Goal: Information Seeking & Learning: Check status

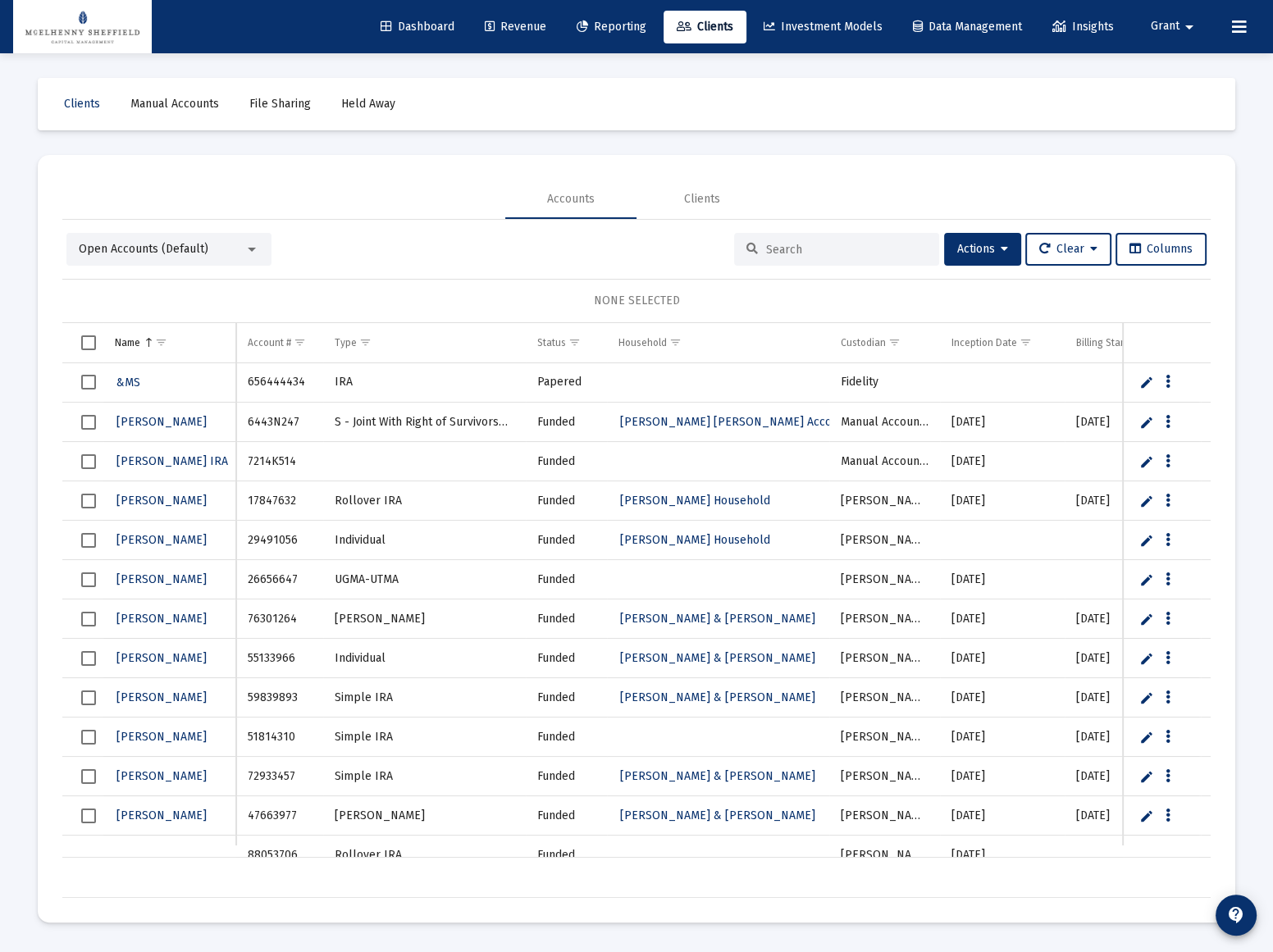
click at [180, 251] on span "Open Accounts (Default)" at bounding box center [143, 249] width 130 height 14
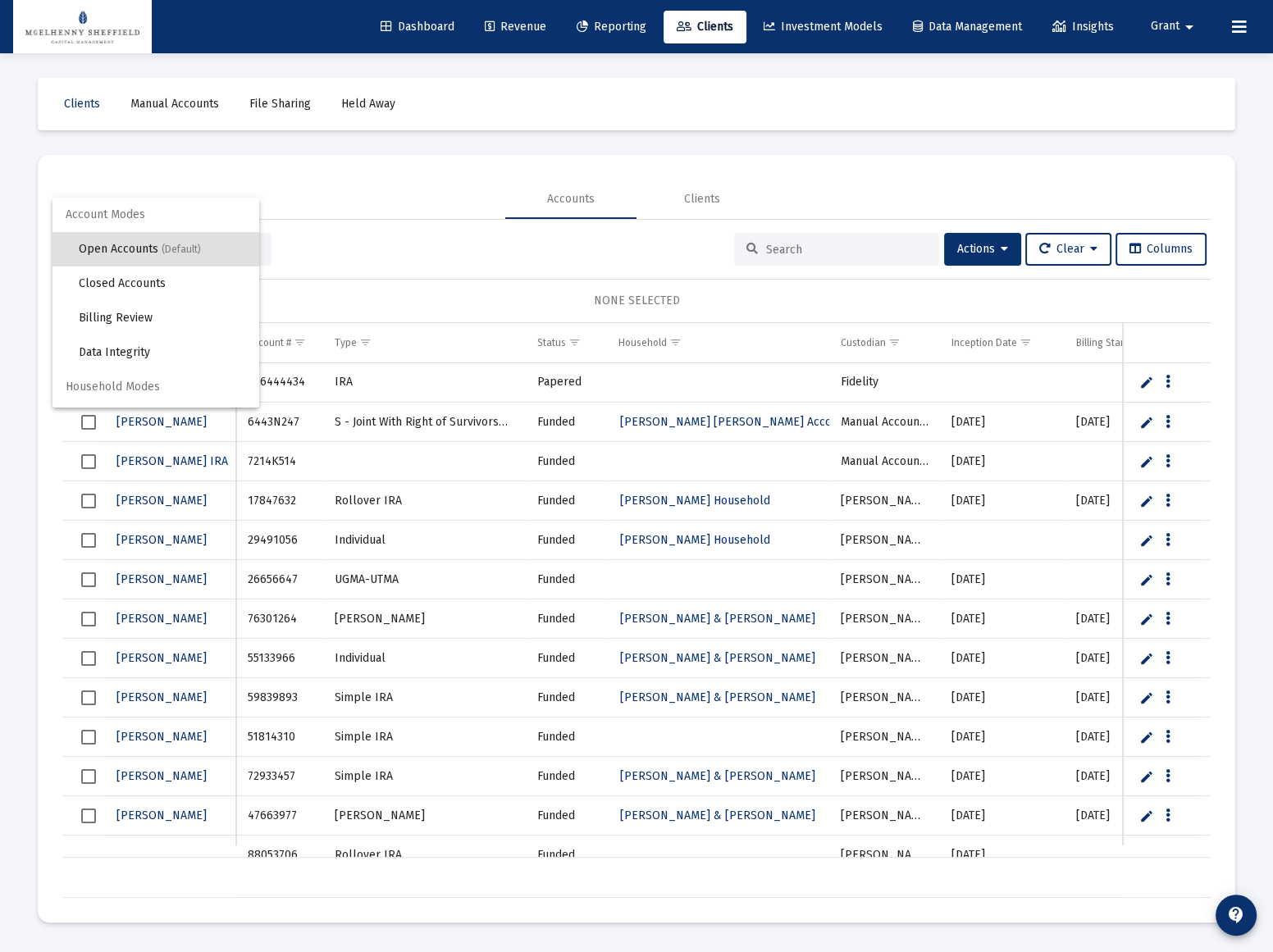
click at [293, 181] on div at bounding box center [636, 476] width 1273 height 952
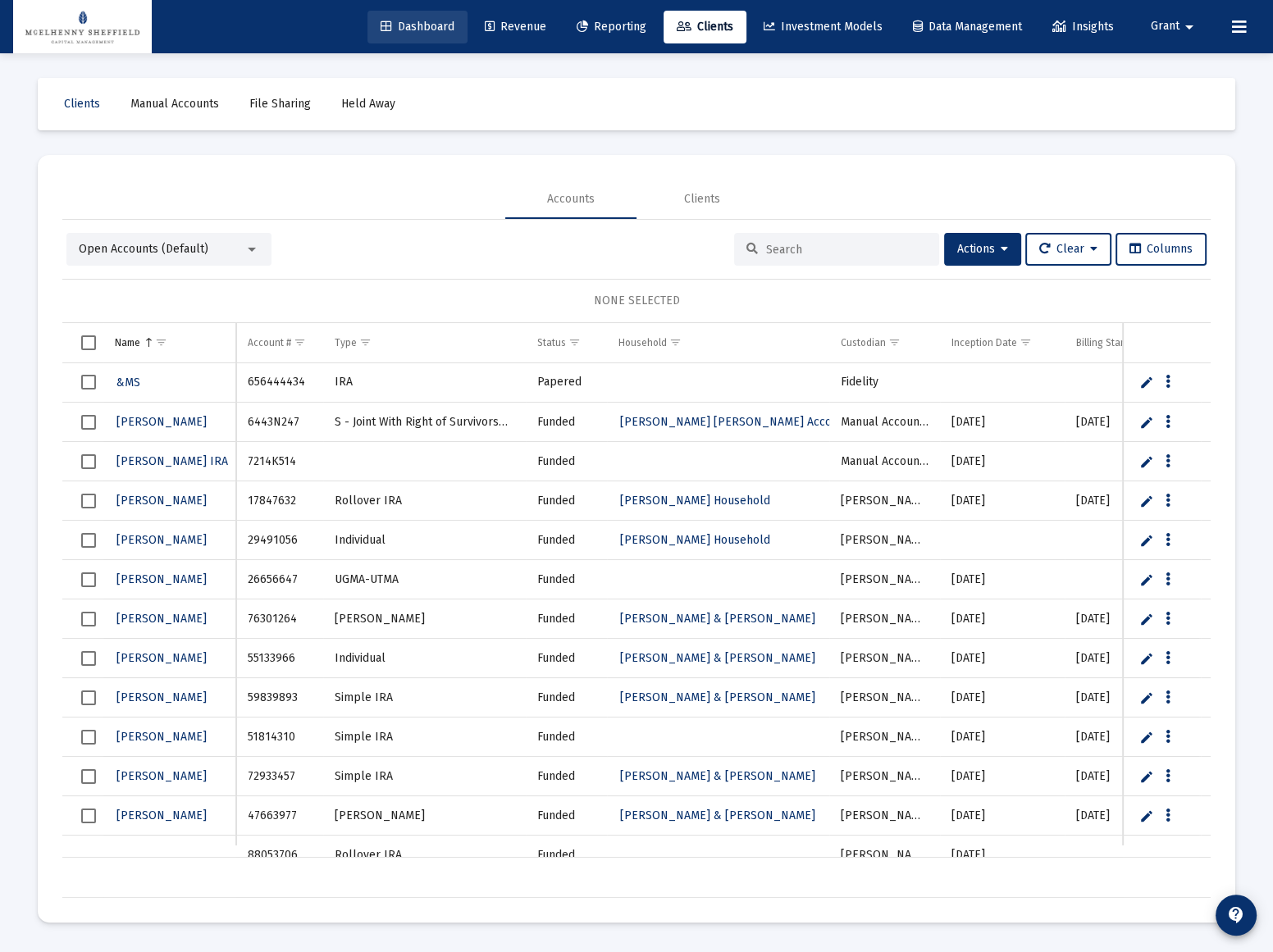
click at [414, 26] on span "Dashboard" at bounding box center [418, 26] width 74 height 14
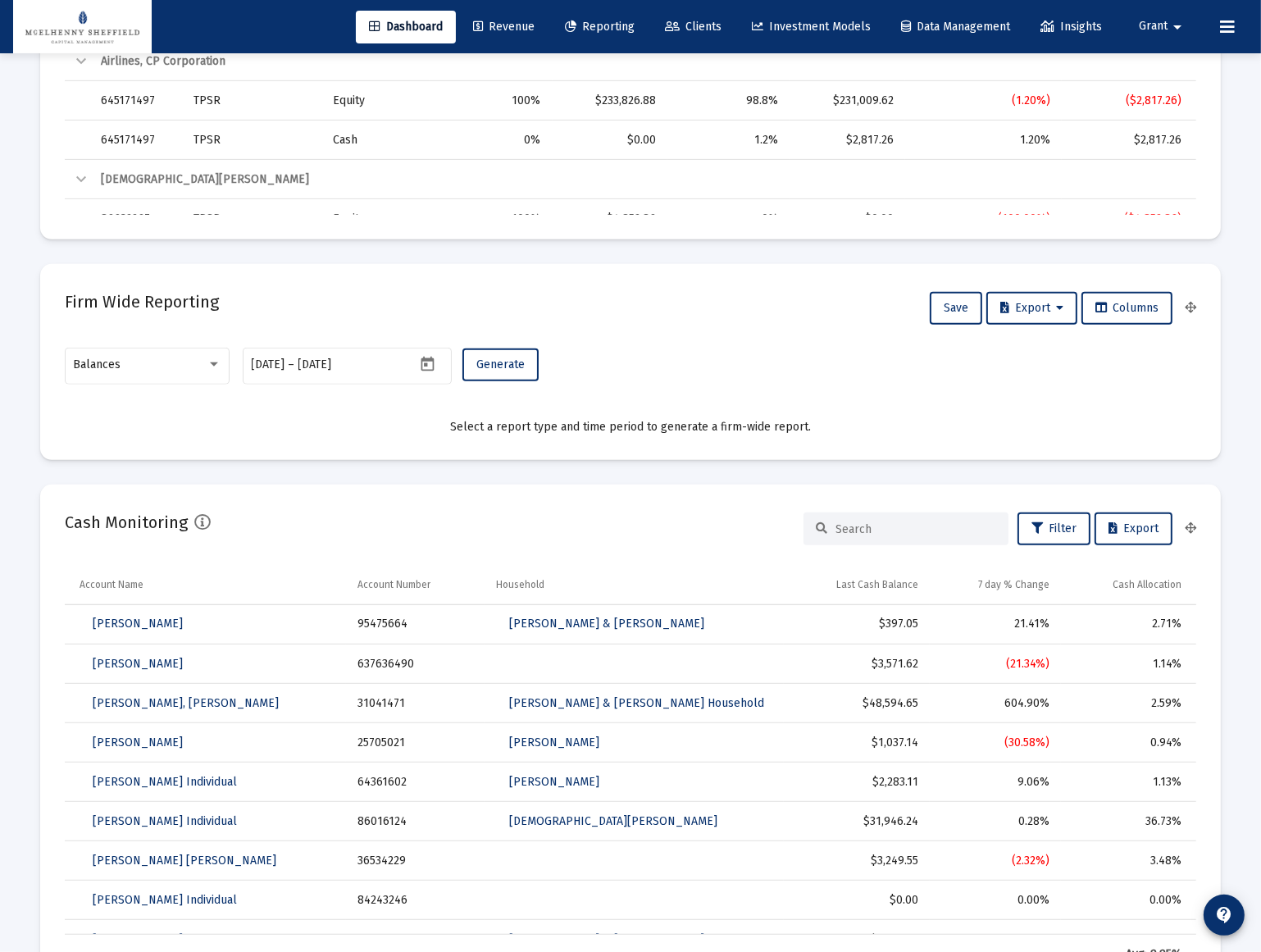
scroll to position [671, 0]
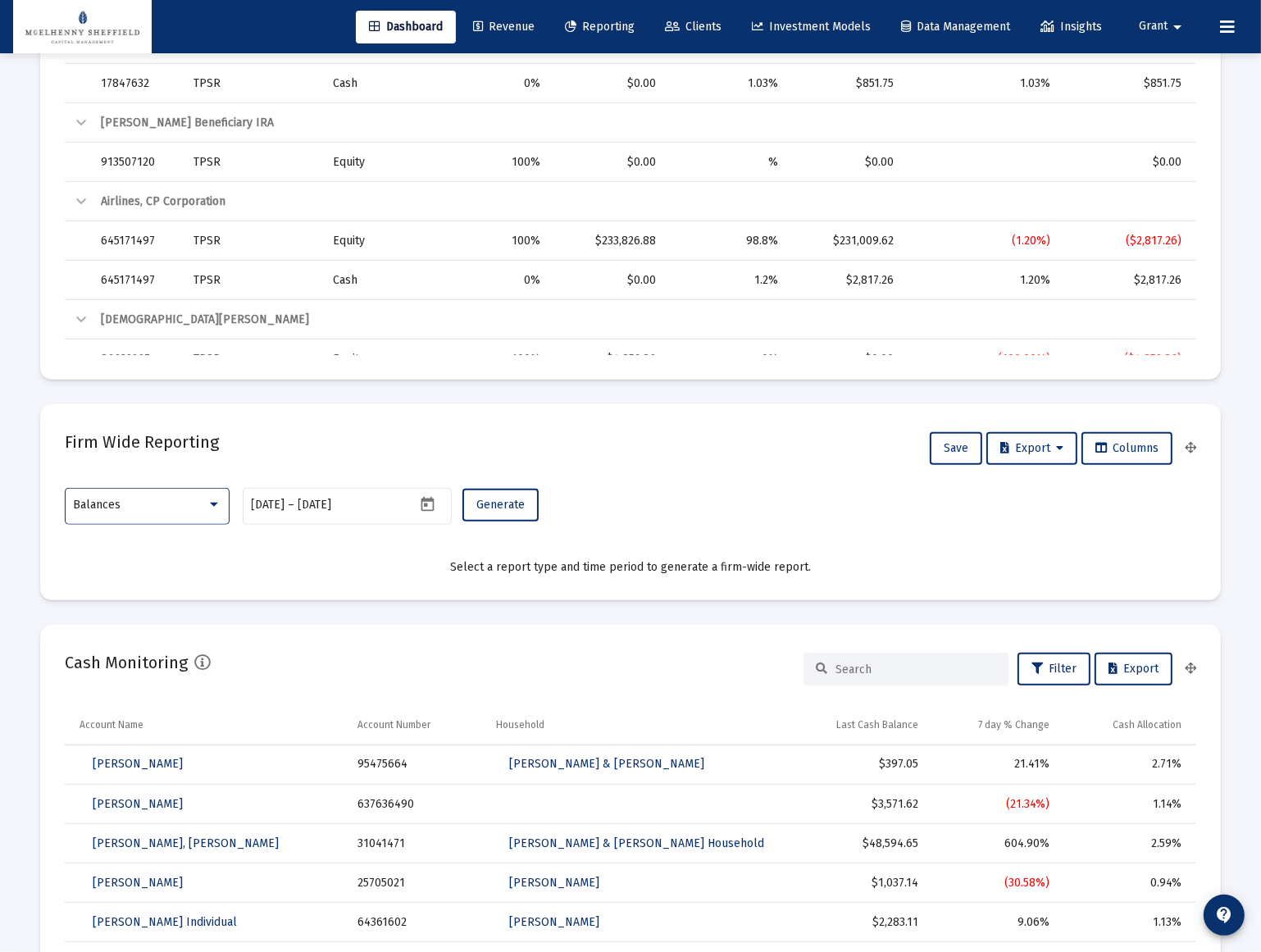
click at [166, 501] on div "Balances" at bounding box center [140, 505] width 133 height 13
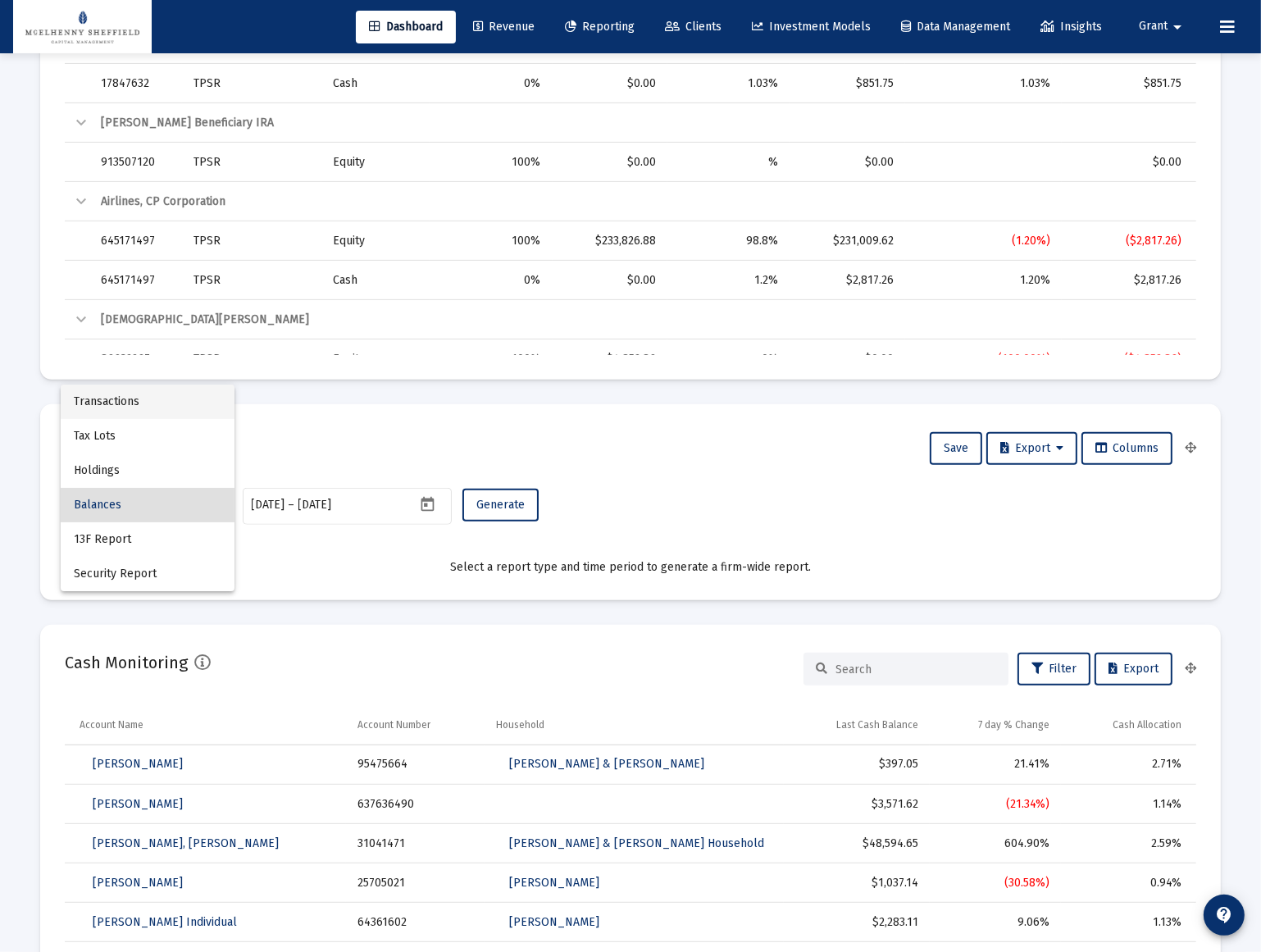
click at [129, 400] on span "Transactions" at bounding box center [148, 402] width 148 height 34
click at [164, 524] on div "Transactions" at bounding box center [148, 505] width 148 height 41
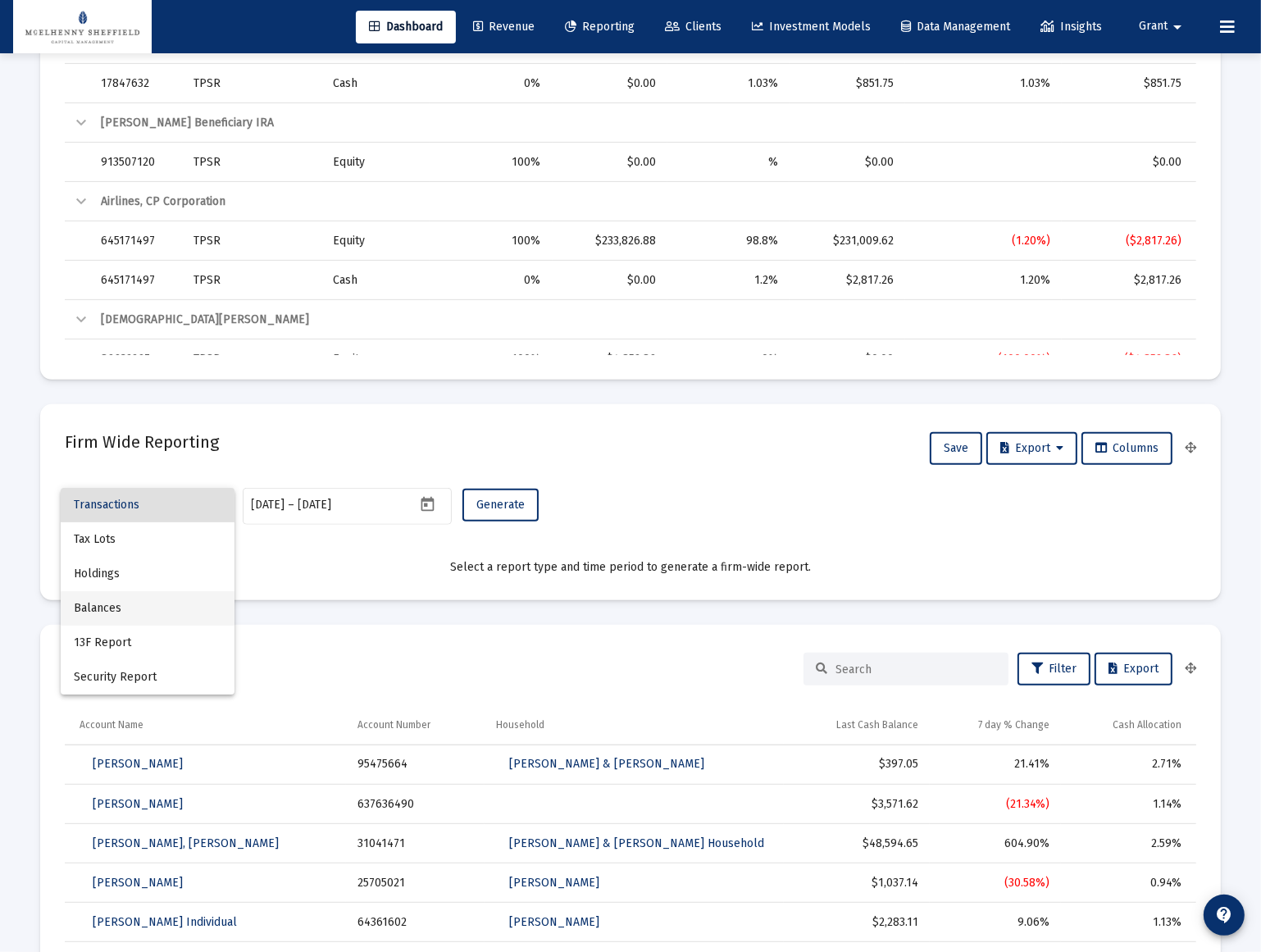
click at [110, 599] on span "Balances" at bounding box center [148, 608] width 148 height 34
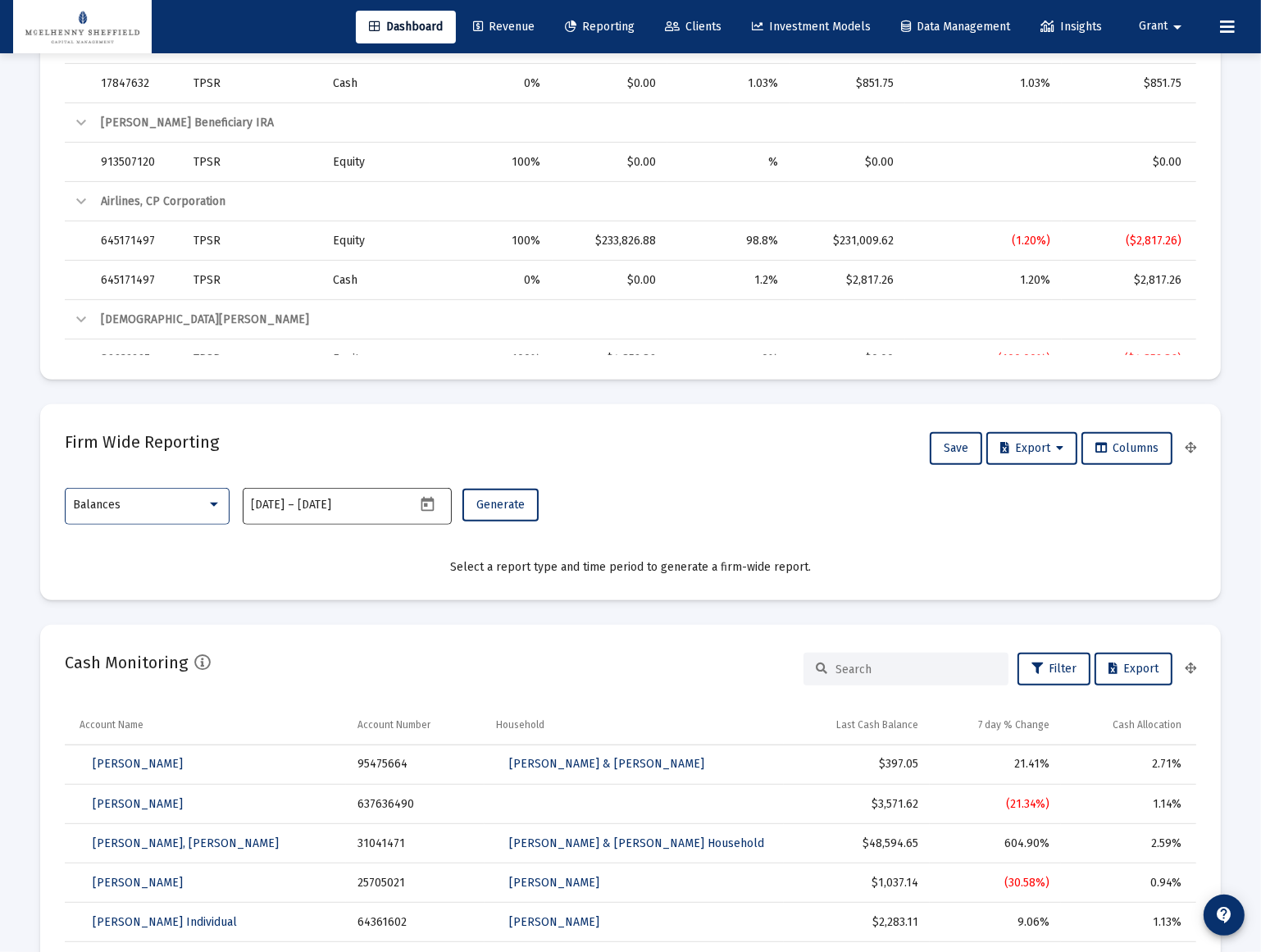
click at [434, 504] on icon "Open calendar" at bounding box center [428, 505] width 18 height 18
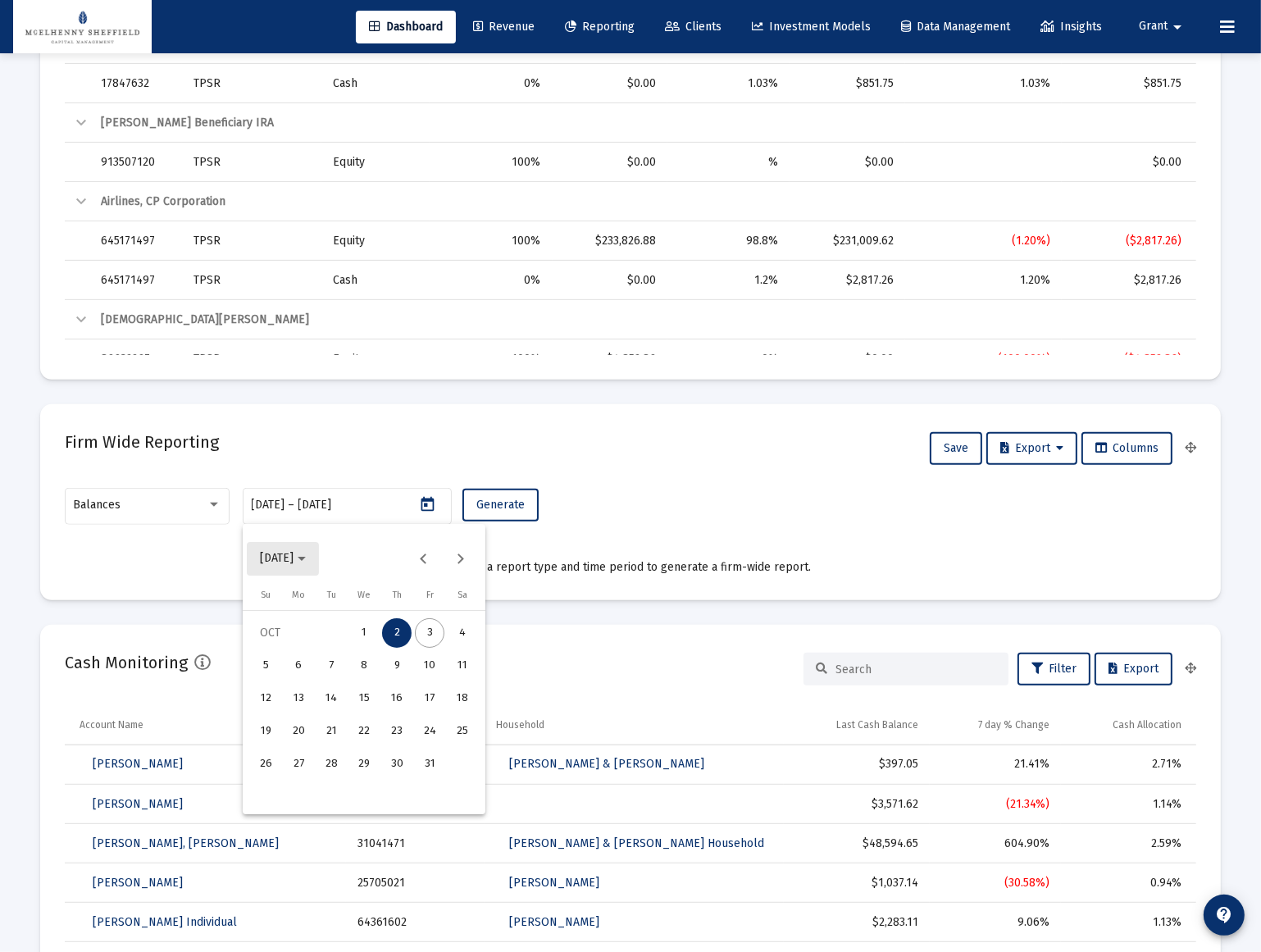
click at [293, 557] on span "[DATE]" at bounding box center [277, 559] width 33 height 14
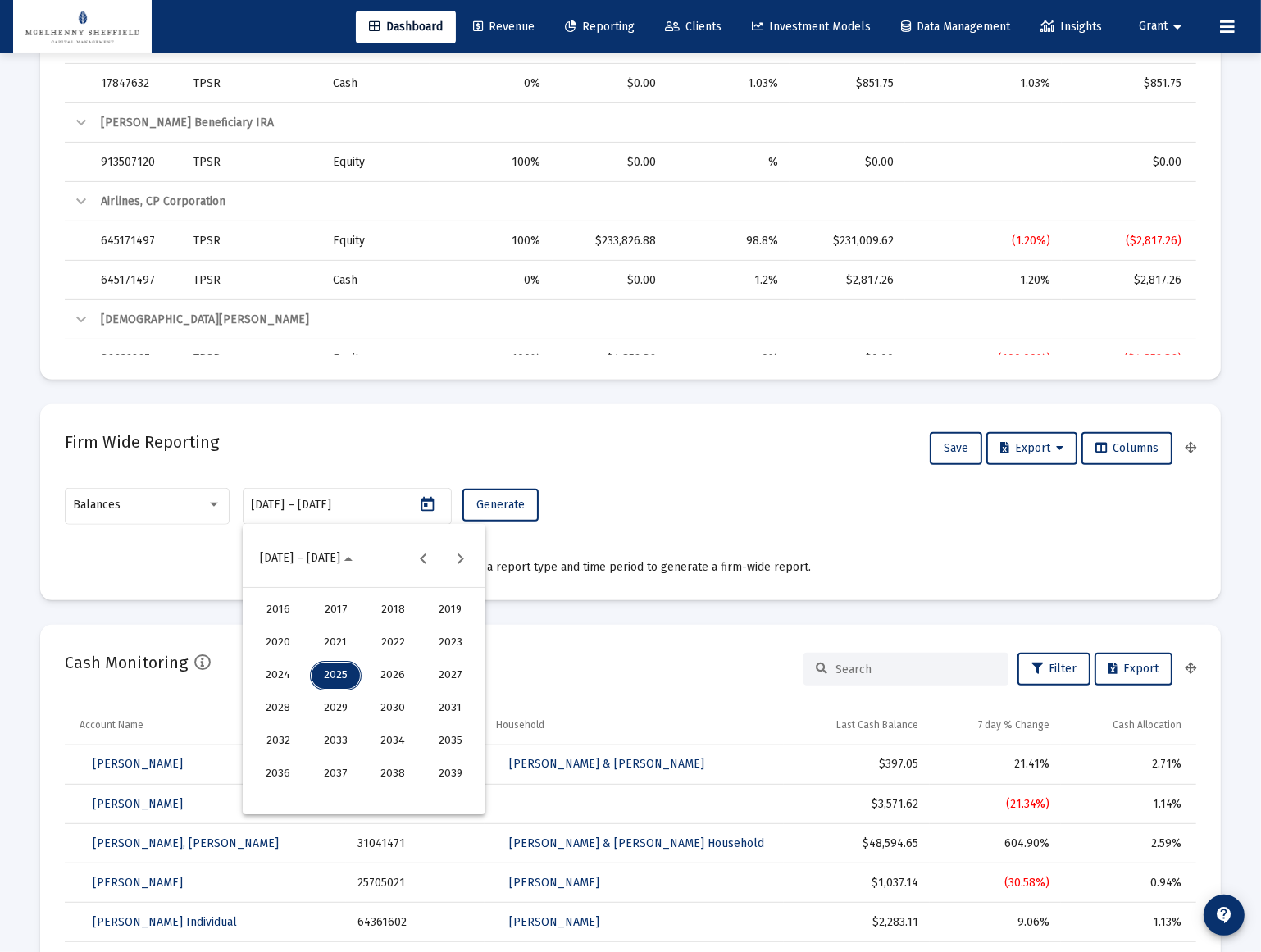
click at [279, 607] on div "2016" at bounding box center [278, 610] width 52 height 30
click at [283, 641] on div "JAN" at bounding box center [278, 643] width 52 height 30
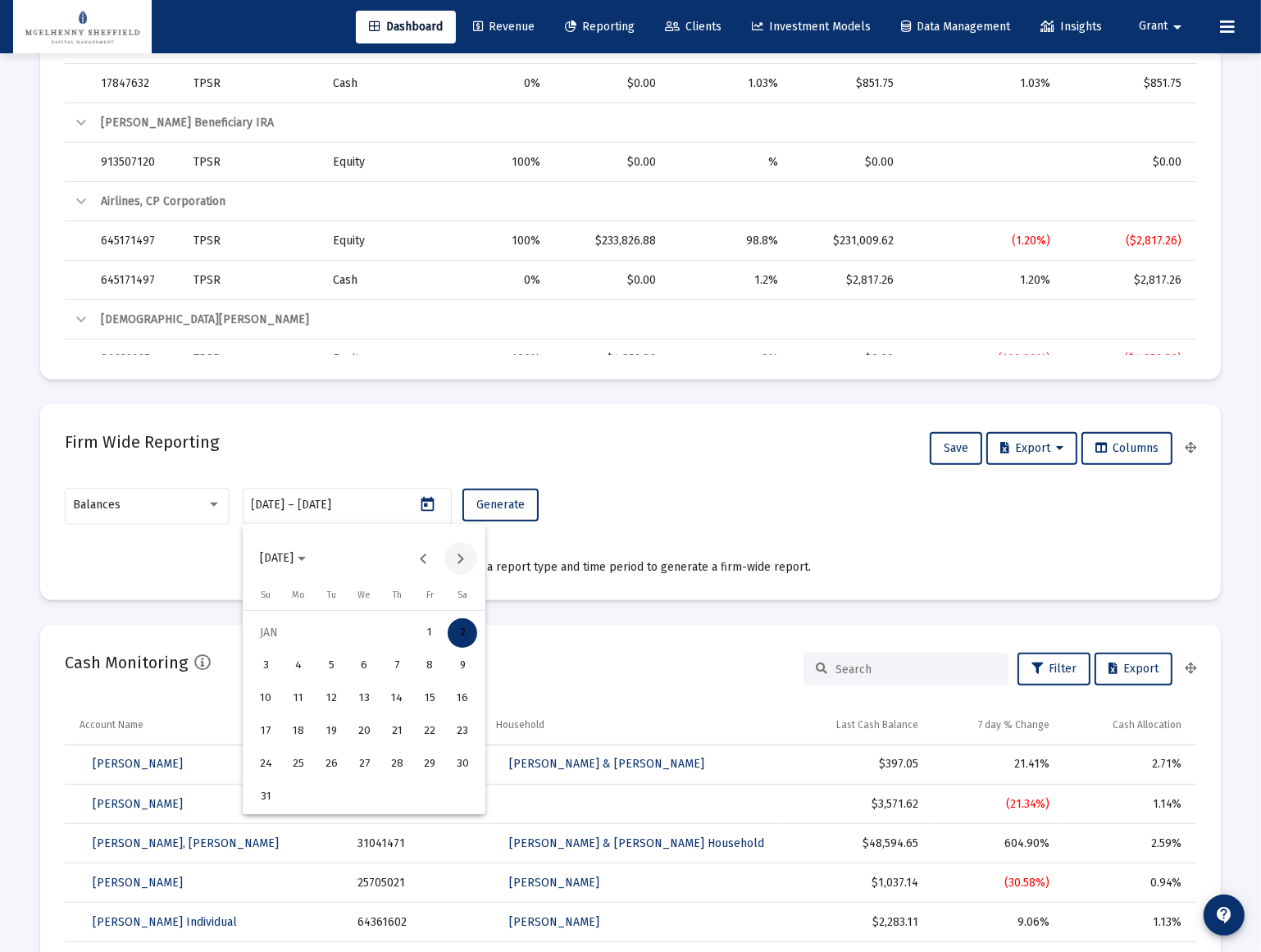
click at [458, 556] on button "Next month" at bounding box center [461, 557] width 33 height 33
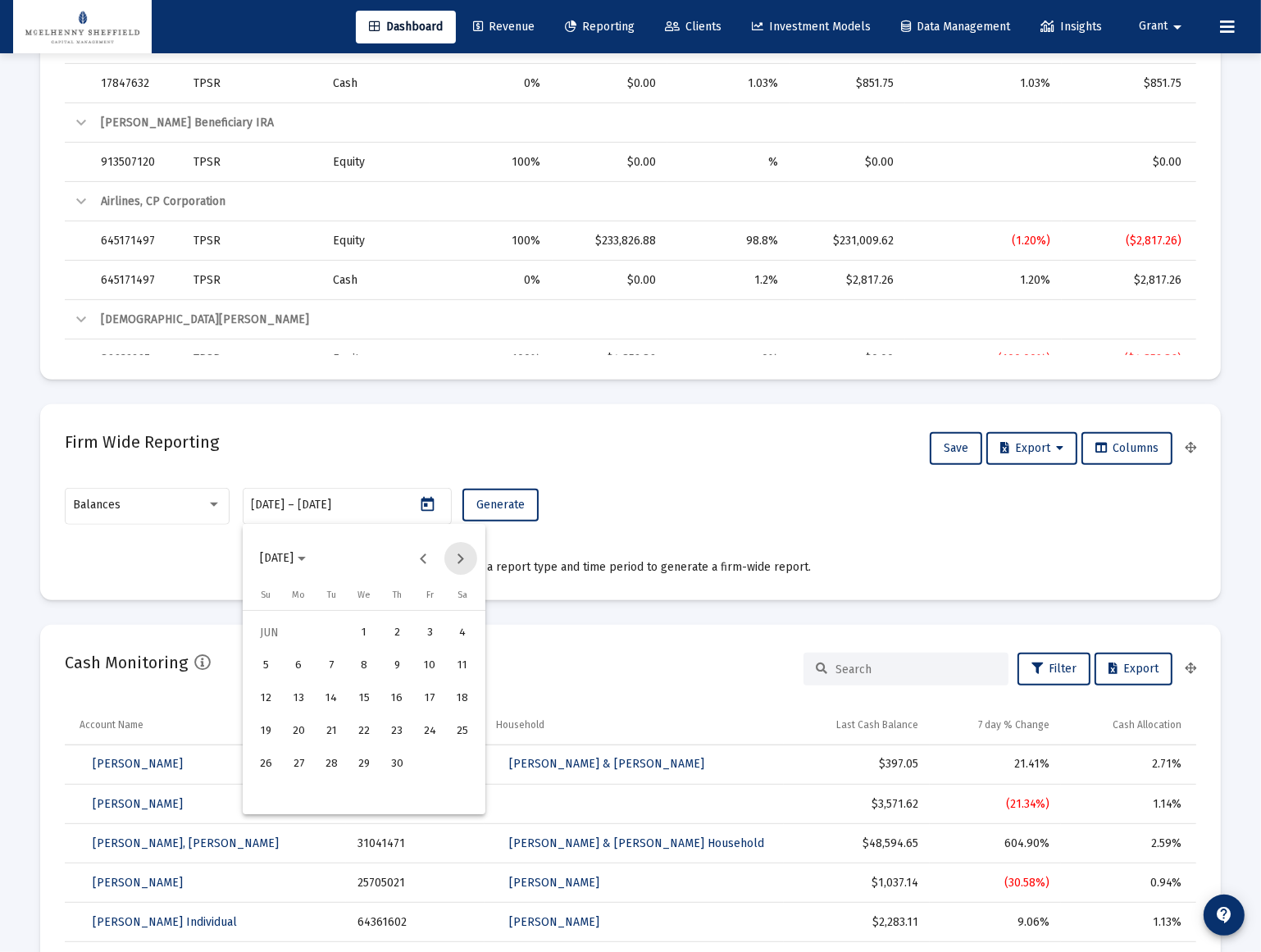
click at [458, 556] on button "Next month" at bounding box center [461, 557] width 33 height 33
click at [458, 557] on button "Next month" at bounding box center [461, 557] width 33 height 33
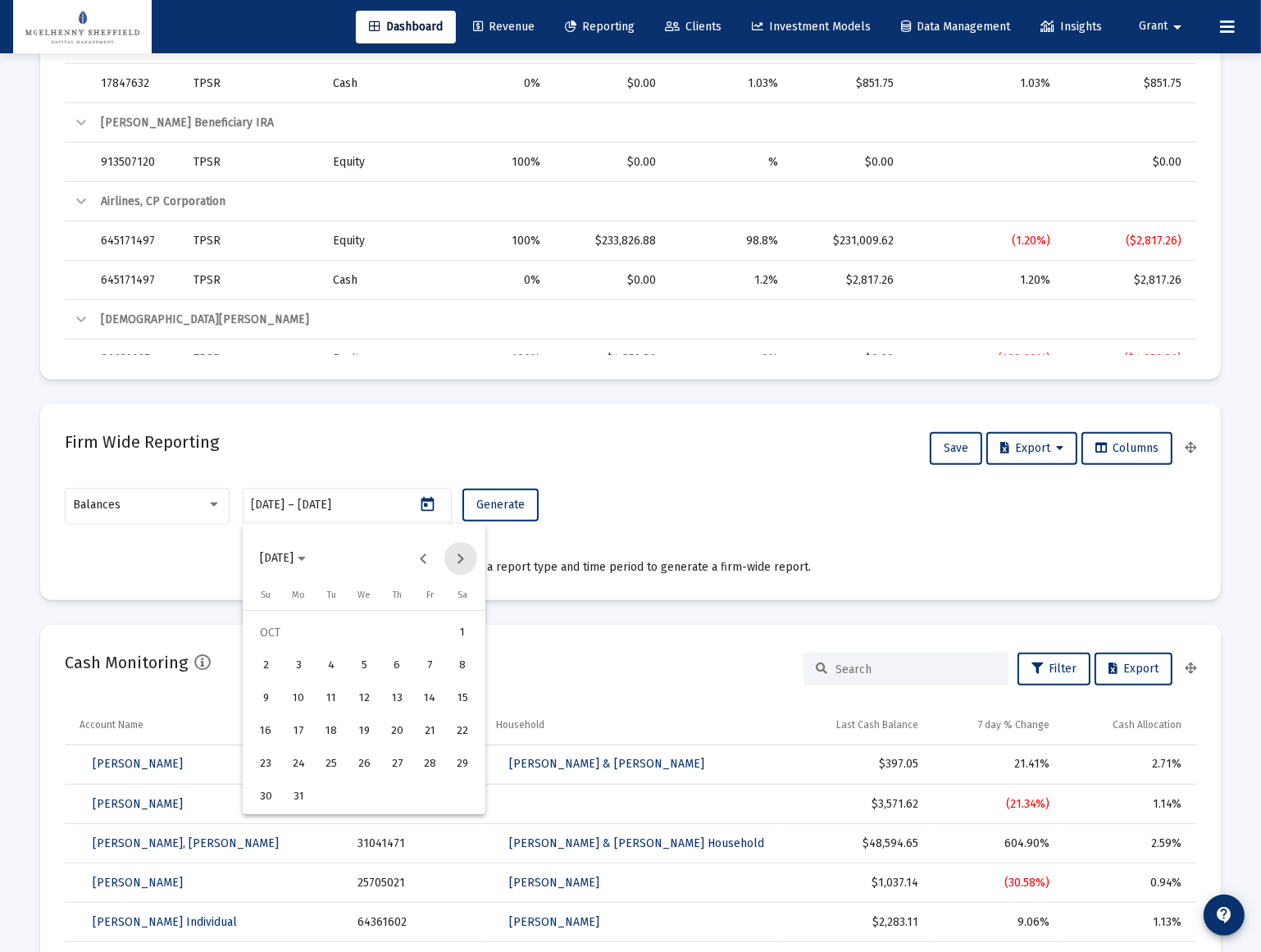
click at [458, 557] on button "Next month" at bounding box center [461, 557] width 33 height 33
click at [424, 563] on button "Previous month" at bounding box center [424, 557] width 33 height 33
click at [465, 764] on div "31" at bounding box center [462, 764] width 30 height 30
type input "[DATE]"
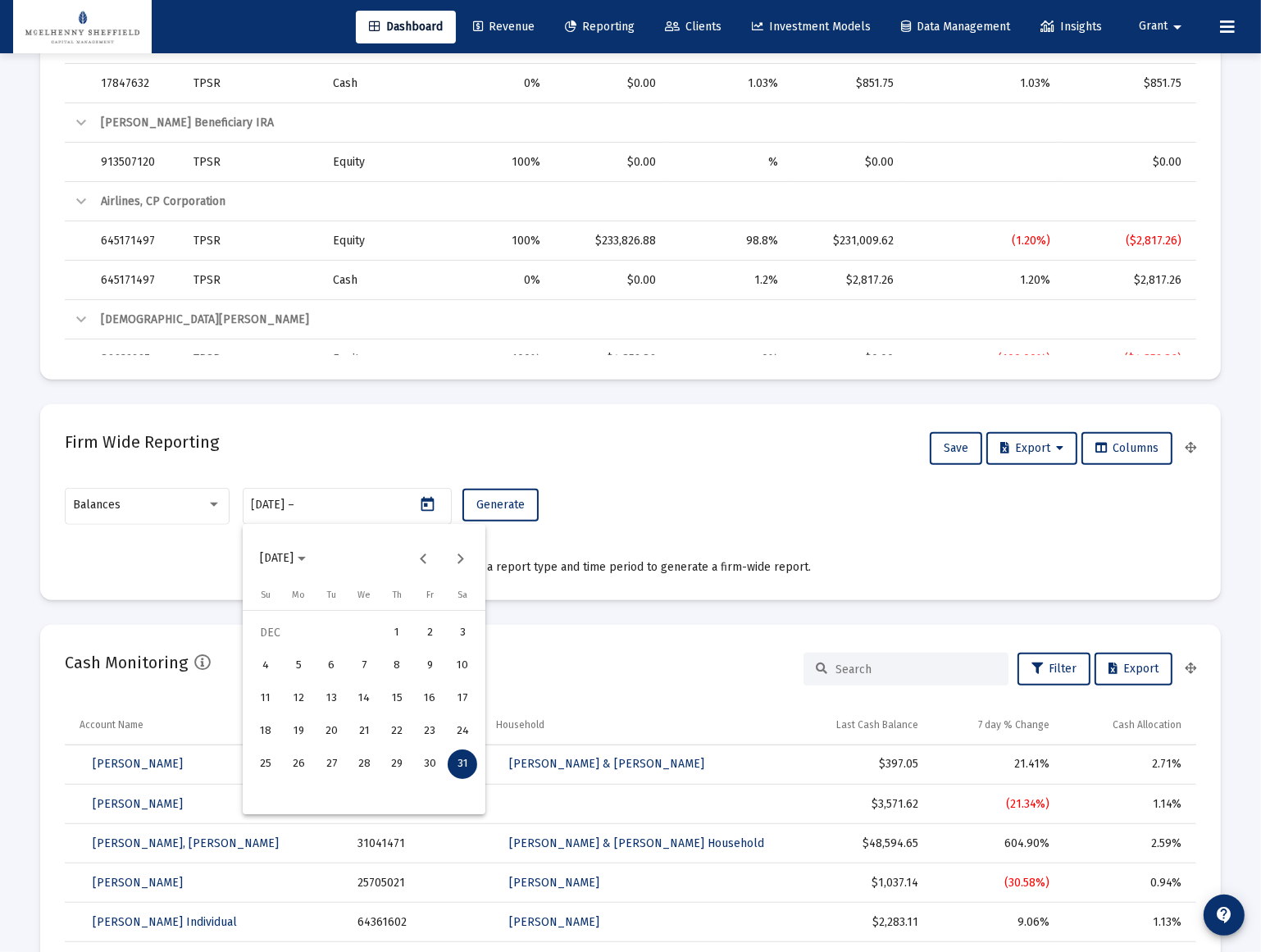
click at [322, 512] on div at bounding box center [630, 476] width 1261 height 952
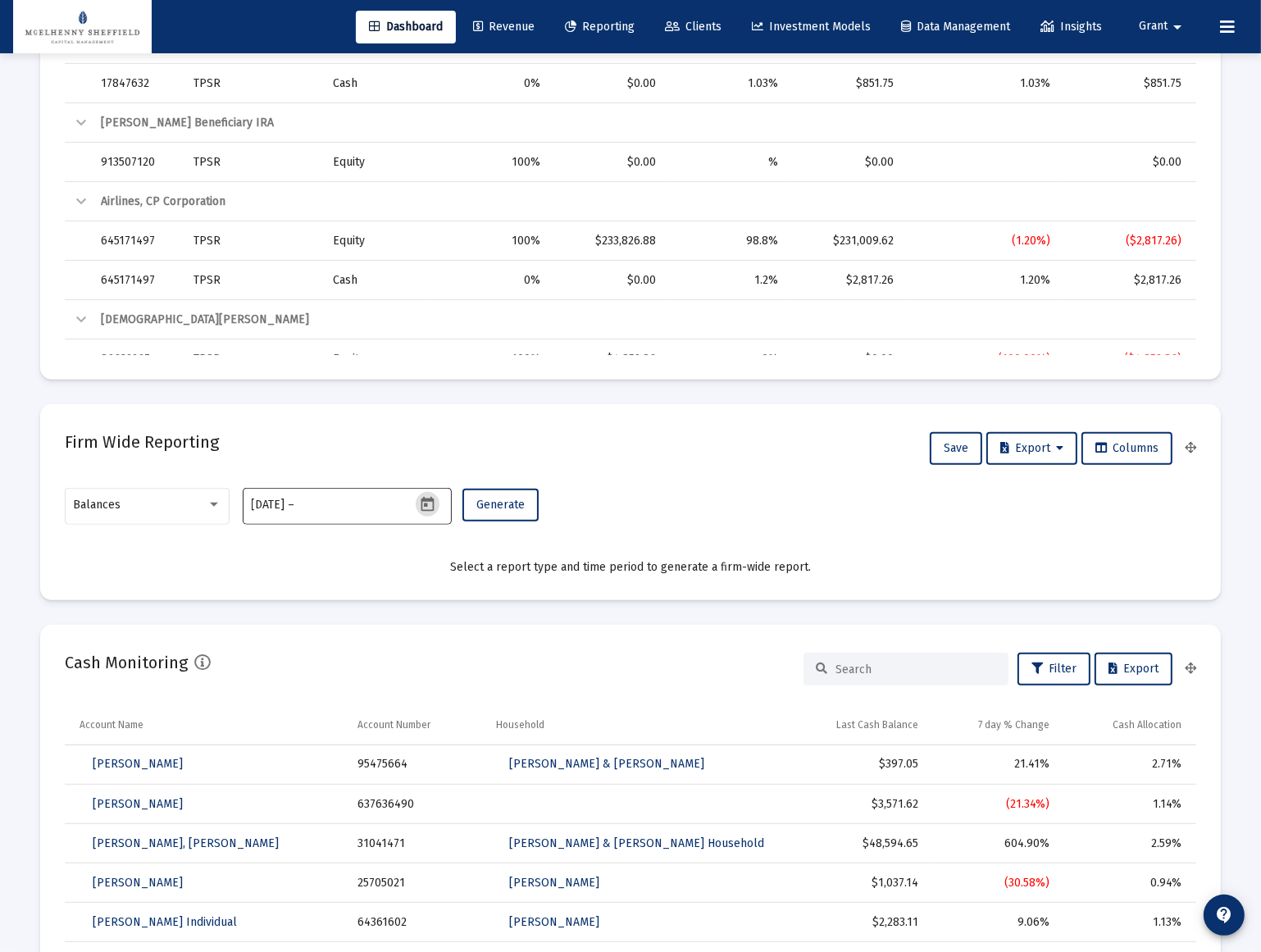
click at [291, 499] on span at bounding box center [297, 505] width 11 height 13
click at [262, 506] on input "[DATE]" at bounding box center [269, 505] width 33 height 13
click at [377, 502] on input "text" at bounding box center [337, 505] width 78 height 13
click at [427, 500] on icon "Open calendar" at bounding box center [427, 503] width 13 height 15
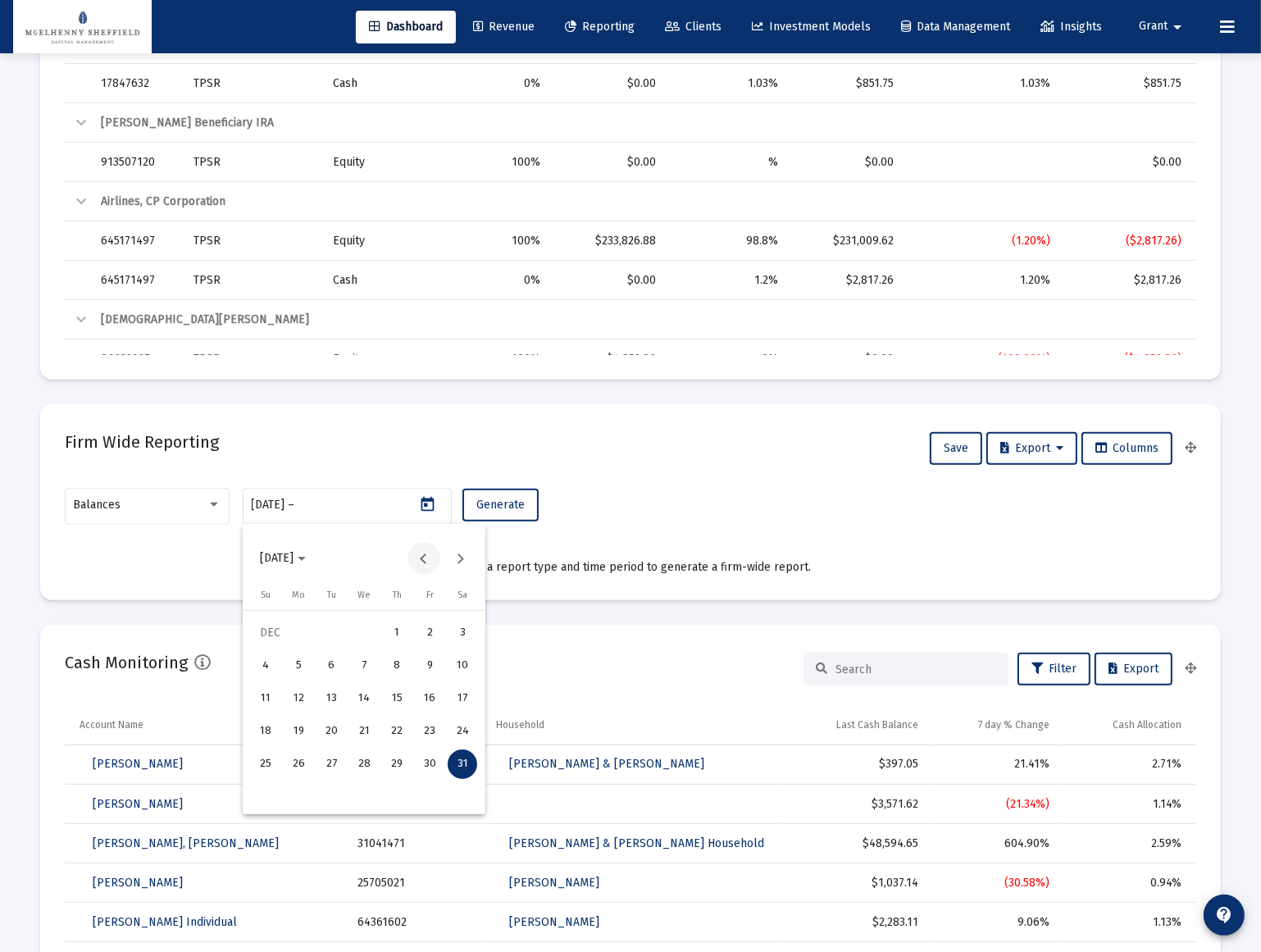
click at [418, 555] on button "Previous month" at bounding box center [424, 557] width 33 height 33
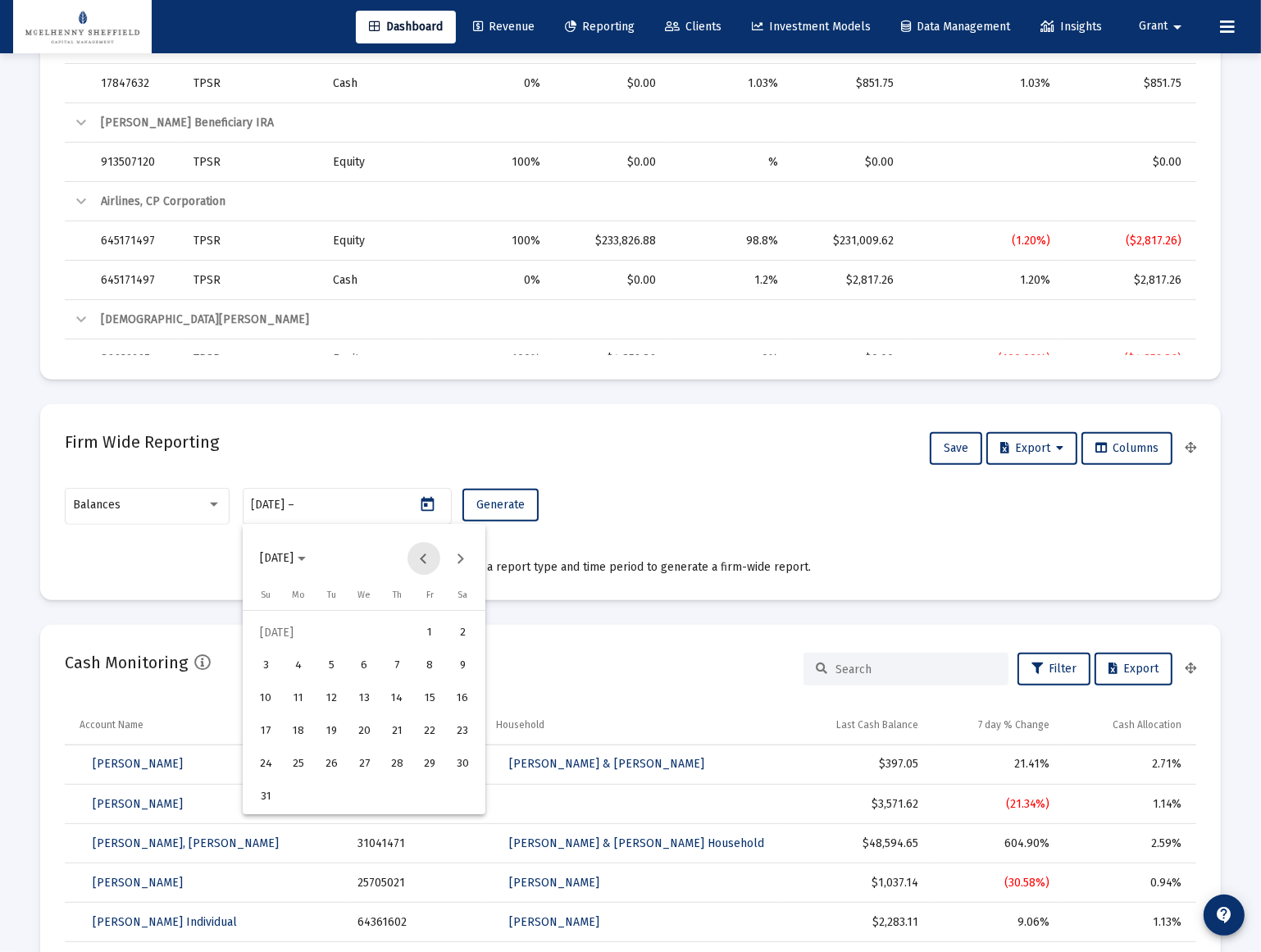
click at [418, 555] on button "Previous month" at bounding box center [424, 557] width 33 height 33
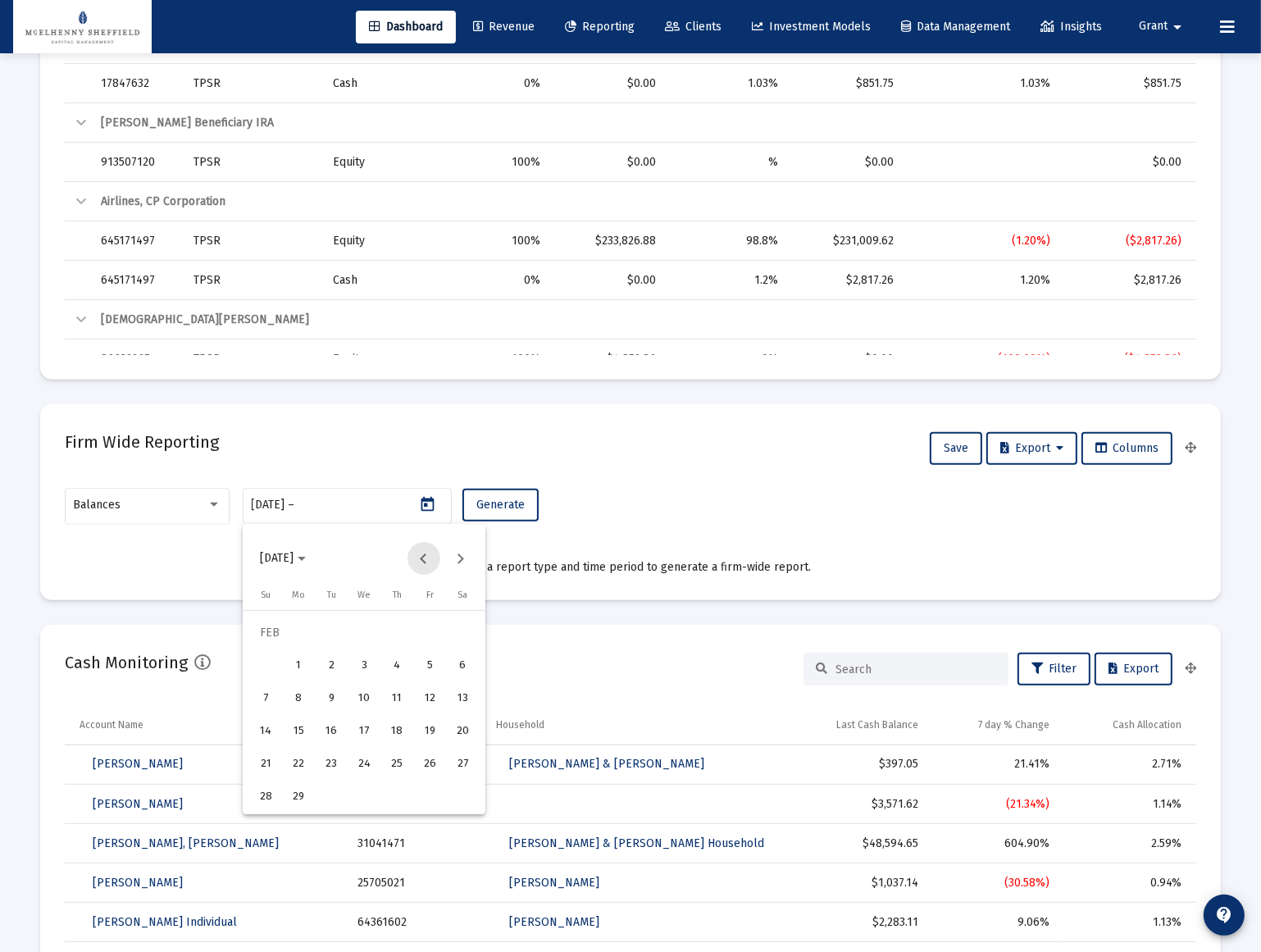
click at [418, 555] on button "Previous month" at bounding box center [424, 557] width 33 height 33
click at [453, 557] on button "Next month" at bounding box center [461, 557] width 33 height 33
click at [434, 632] on div "1" at bounding box center [430, 633] width 30 height 30
type input "[DATE]"
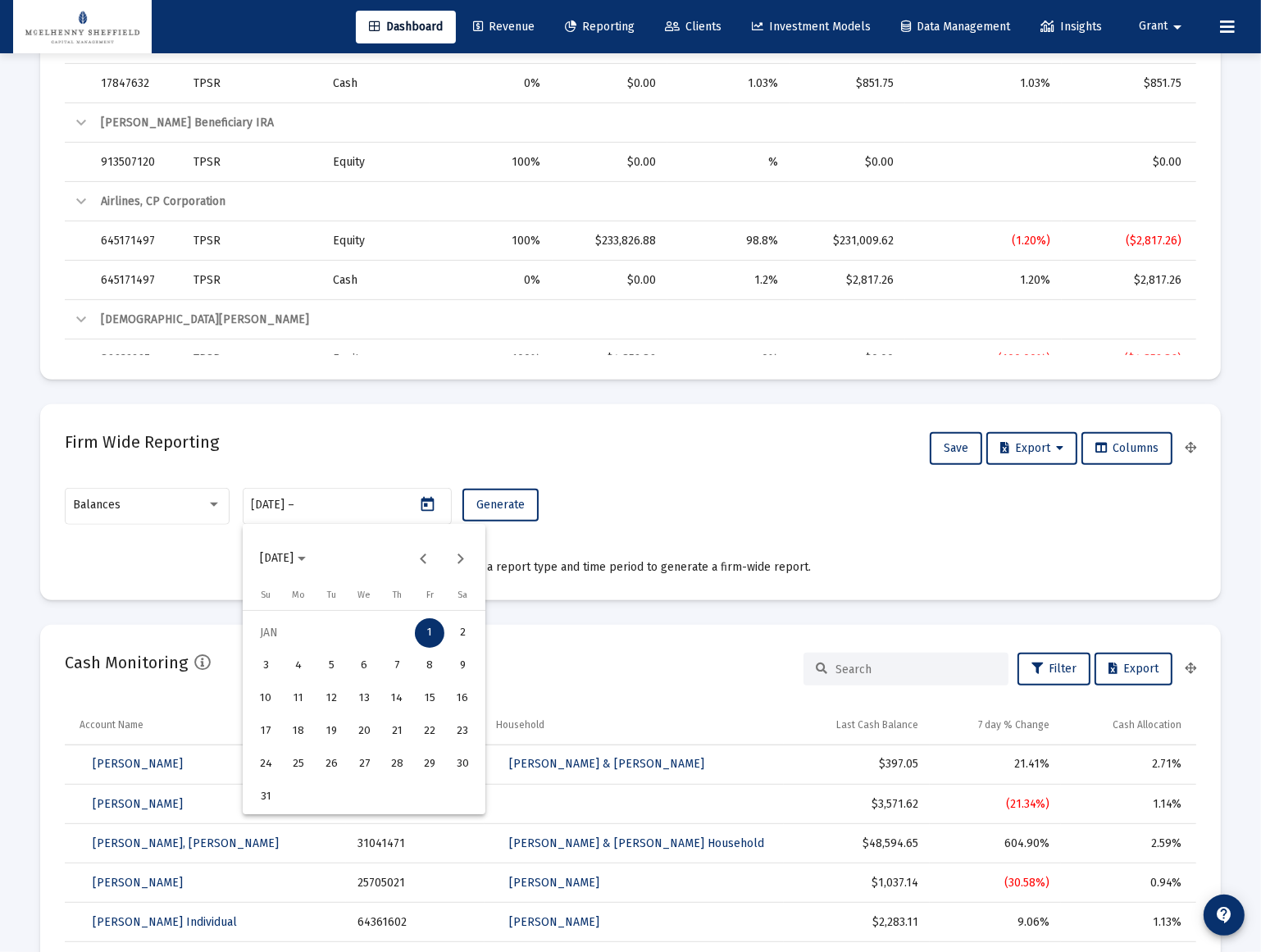
click at [344, 503] on div at bounding box center [630, 476] width 1261 height 952
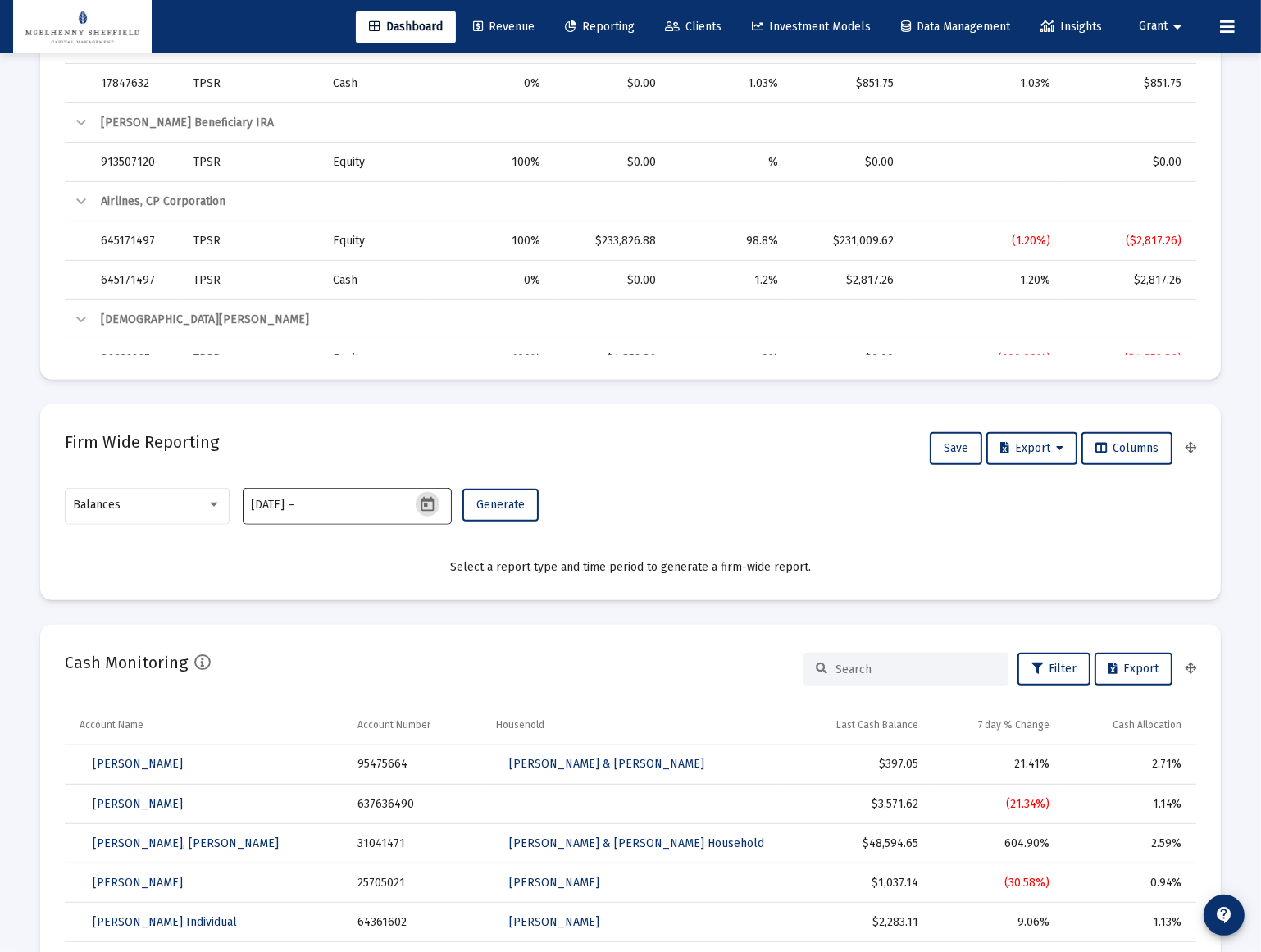
click at [340, 506] on input "text" at bounding box center [337, 505] width 78 height 13
click at [427, 506] on icon "Open calendar" at bounding box center [428, 505] width 18 height 18
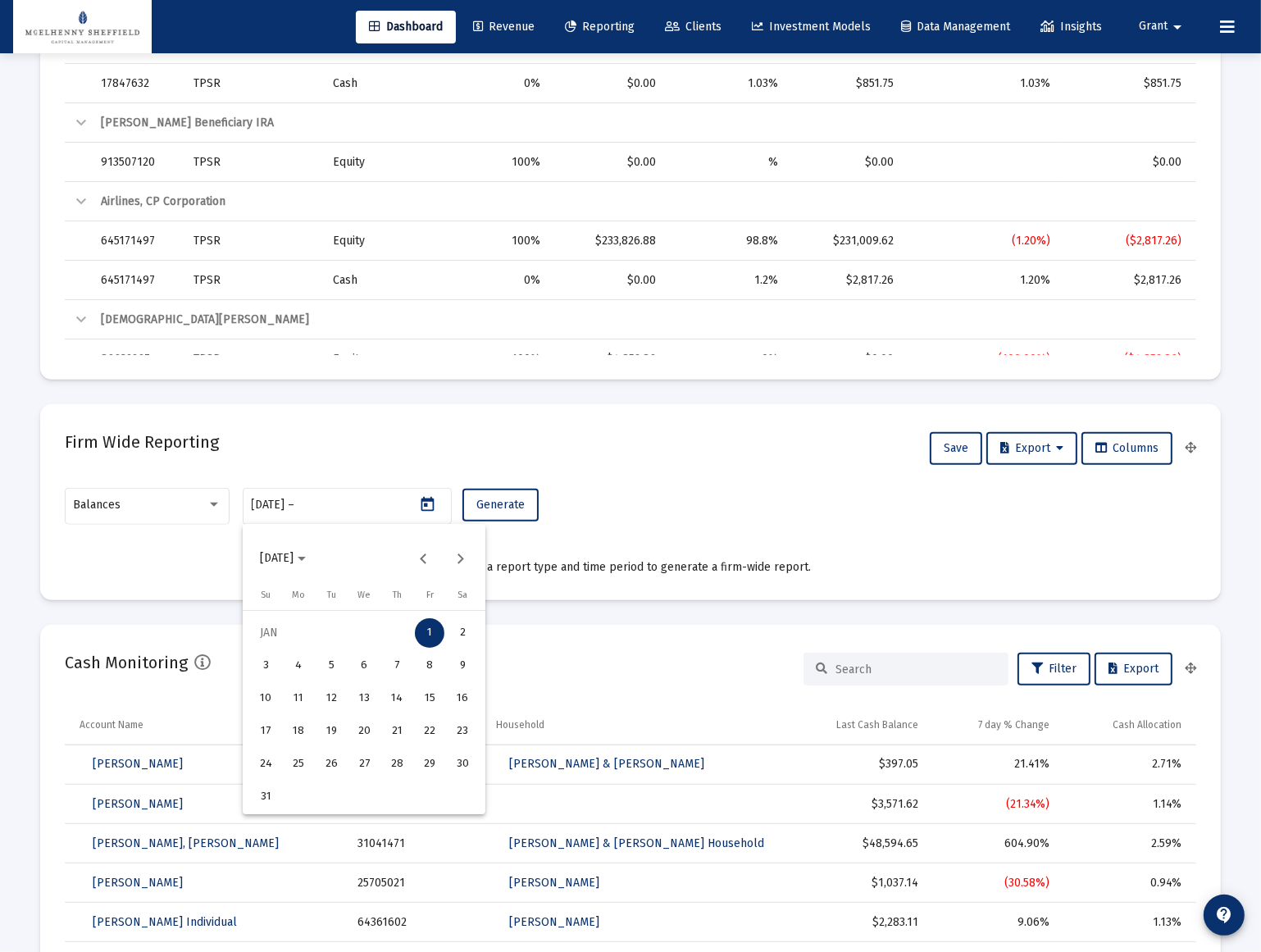
click at [369, 515] on div at bounding box center [630, 476] width 1261 height 952
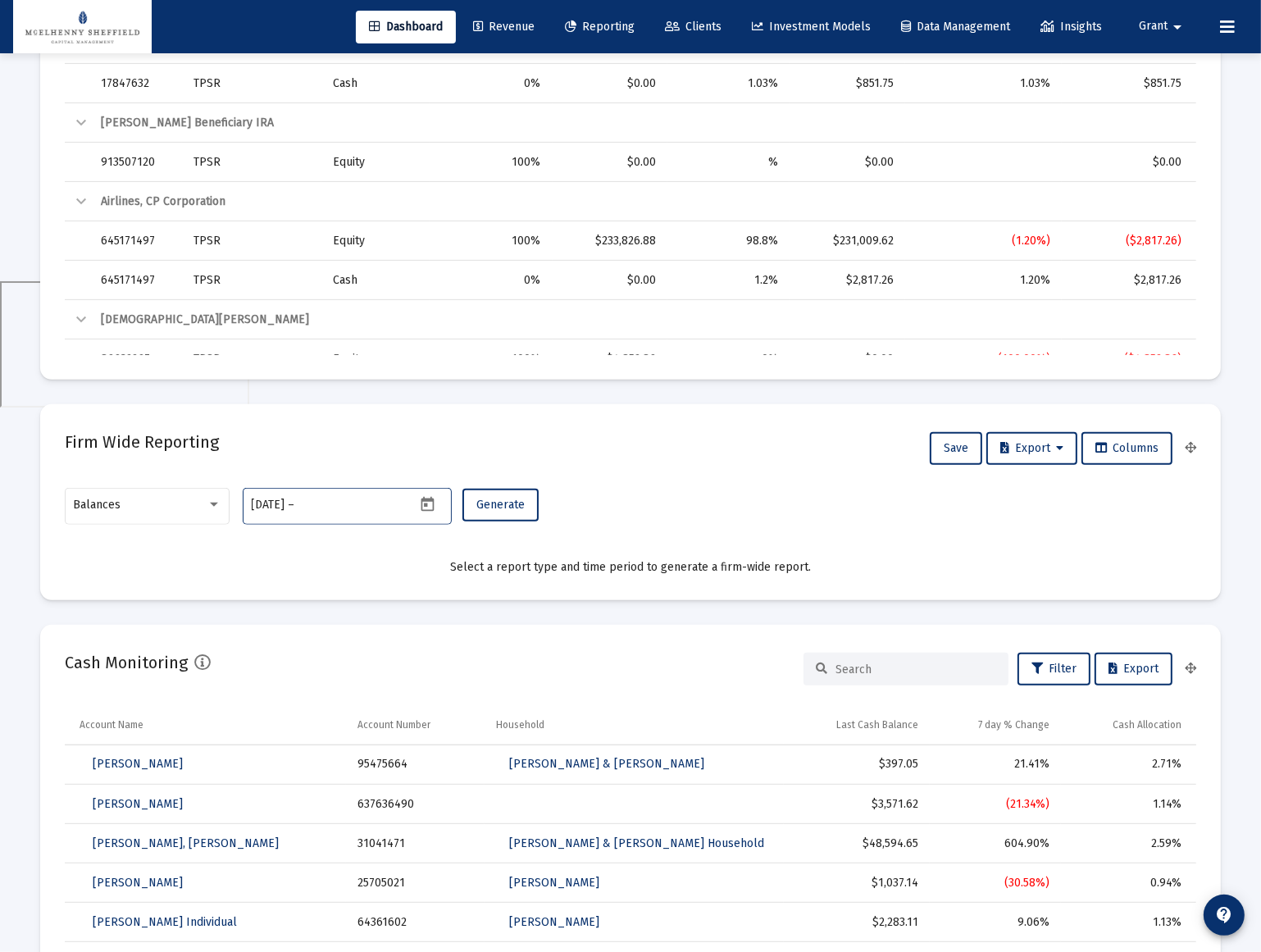
click at [344, 502] on input "text" at bounding box center [337, 505] width 78 height 13
type input "[DATE]"
click at [494, 500] on span "Generate" at bounding box center [500, 505] width 48 height 14
click at [211, 508] on div at bounding box center [214, 505] width 15 height 13
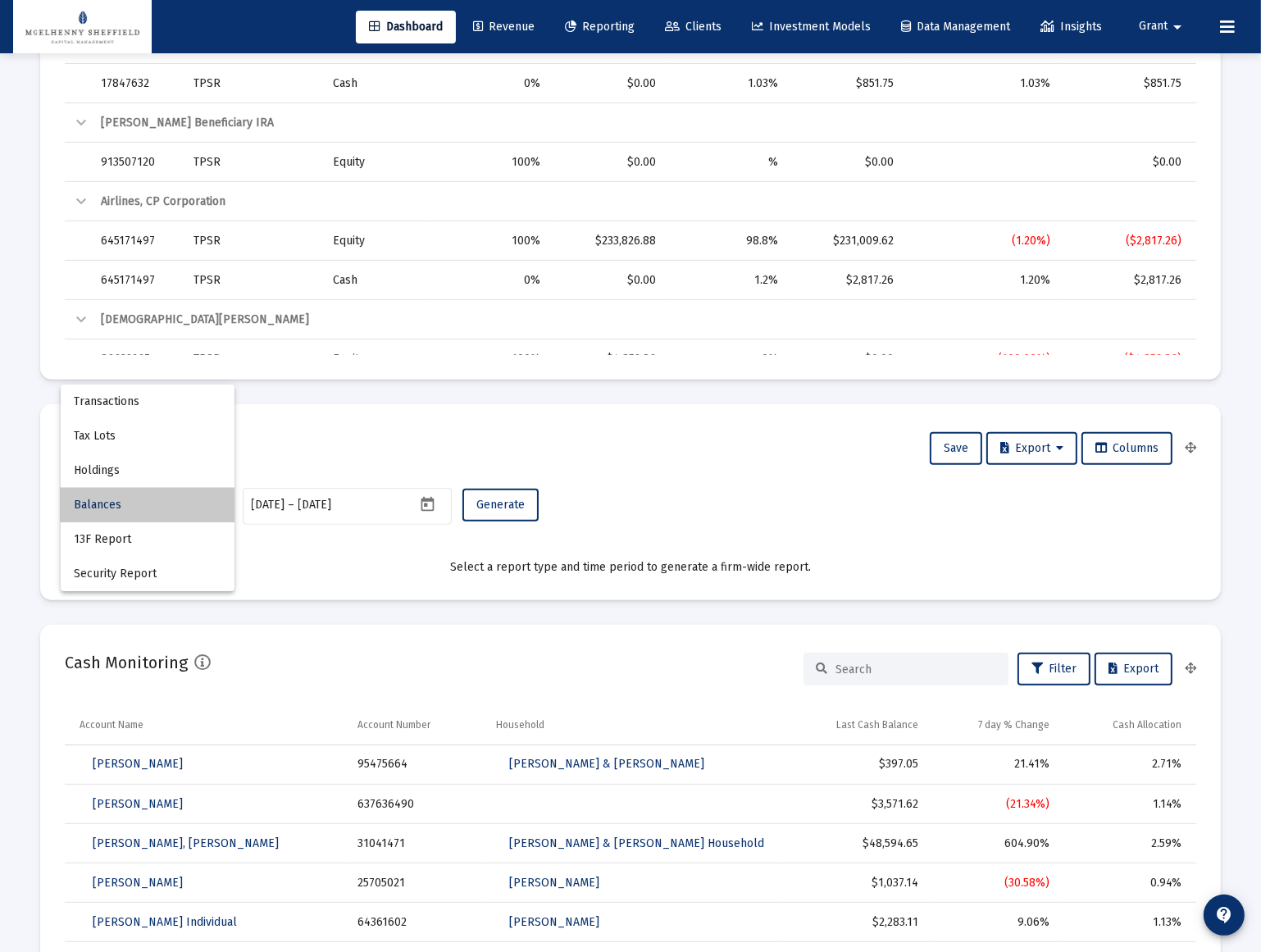
click at [104, 508] on span "Balances" at bounding box center [148, 505] width 148 height 34
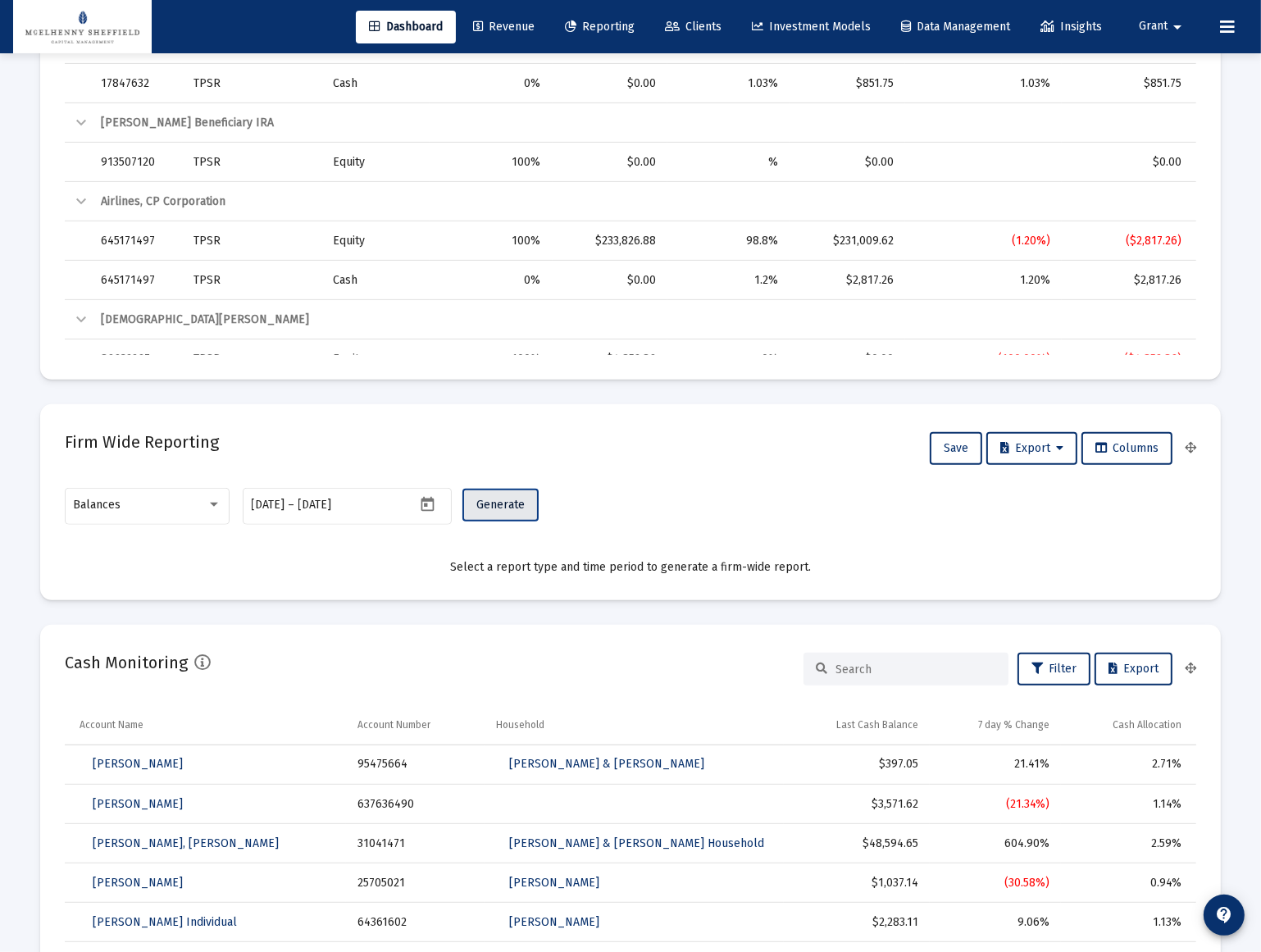
click at [496, 501] on span "Generate" at bounding box center [500, 505] width 48 height 14
drag, startPoint x: 376, startPoint y: 504, endPoint x: 234, endPoint y: 500, distance: 142.1
click at [232, 500] on div "Balances [DATE] [DATE] – [DATE] Generate" at bounding box center [630, 513] width 1132 height 58
click at [267, 502] on input "[DATE]" at bounding box center [269, 505] width 33 height 13
type input "[DATE]"
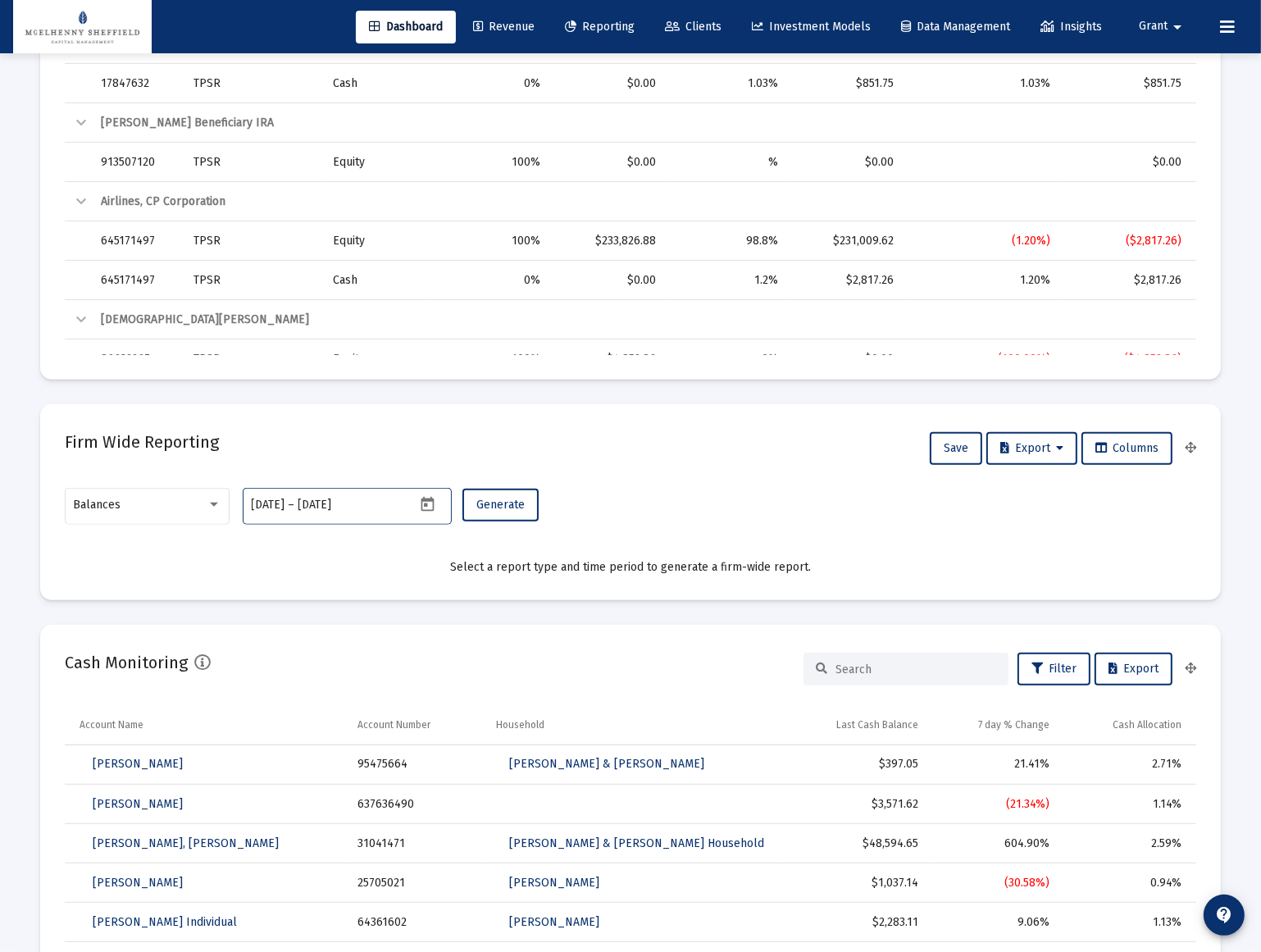
click at [333, 501] on input "[DATE]" at bounding box center [337, 505] width 78 height 13
type input "[DATE]"
click at [497, 500] on span "Generate" at bounding box center [500, 505] width 48 height 14
click at [428, 502] on icon "Open calendar" at bounding box center [428, 505] width 18 height 18
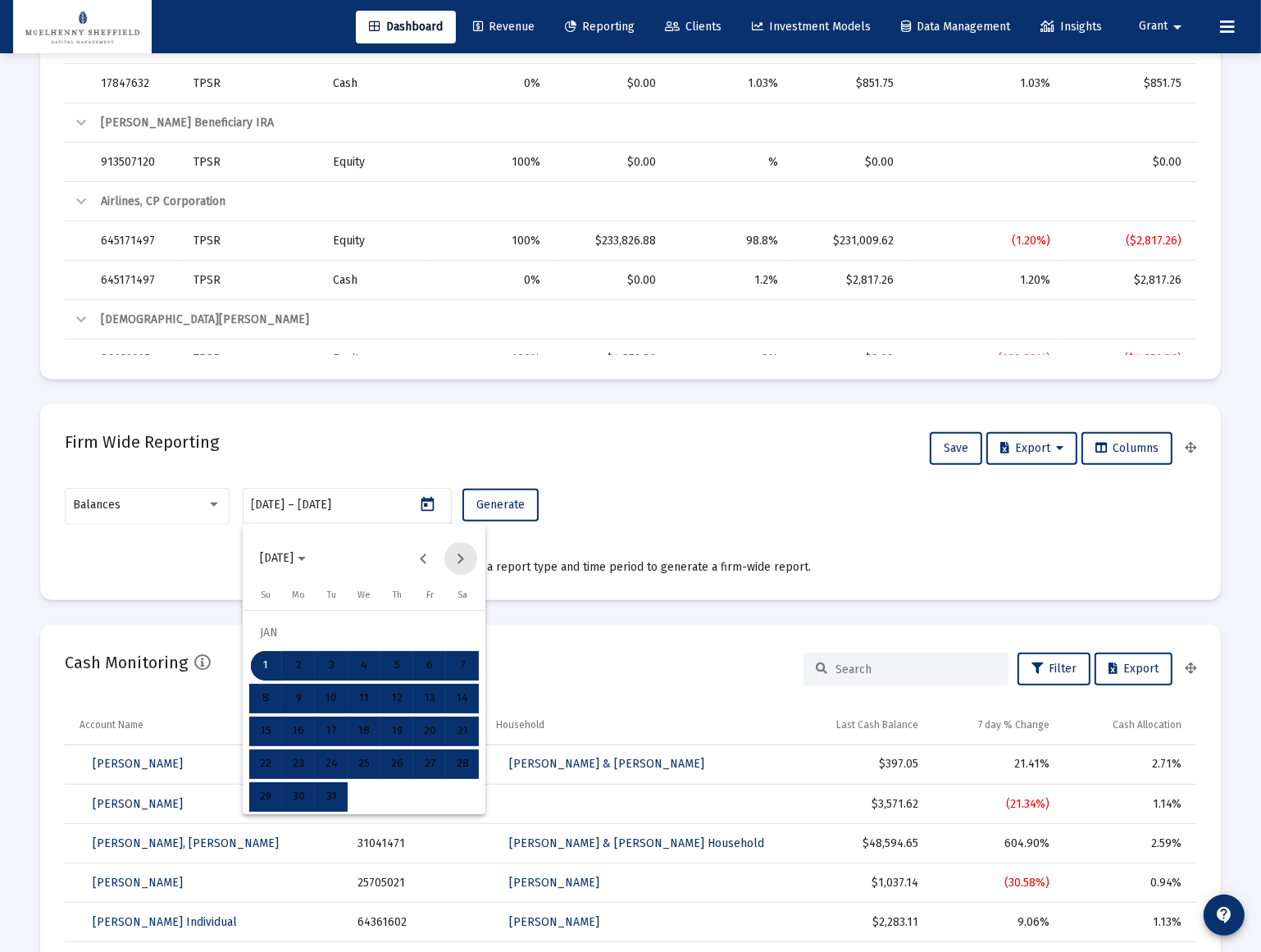
click at [459, 552] on button "Next month" at bounding box center [461, 557] width 33 height 33
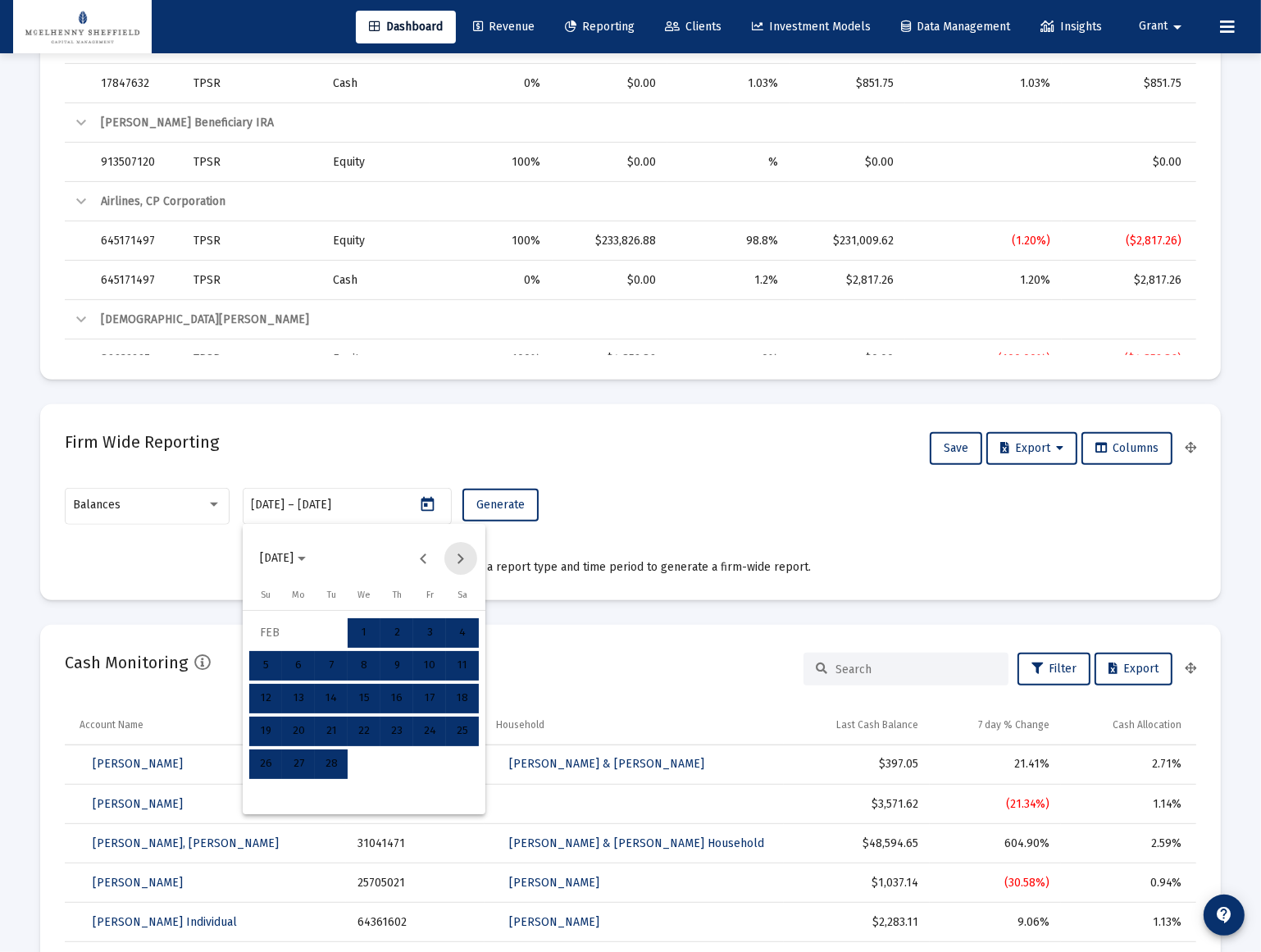
click at [459, 554] on button "Next month" at bounding box center [461, 557] width 33 height 33
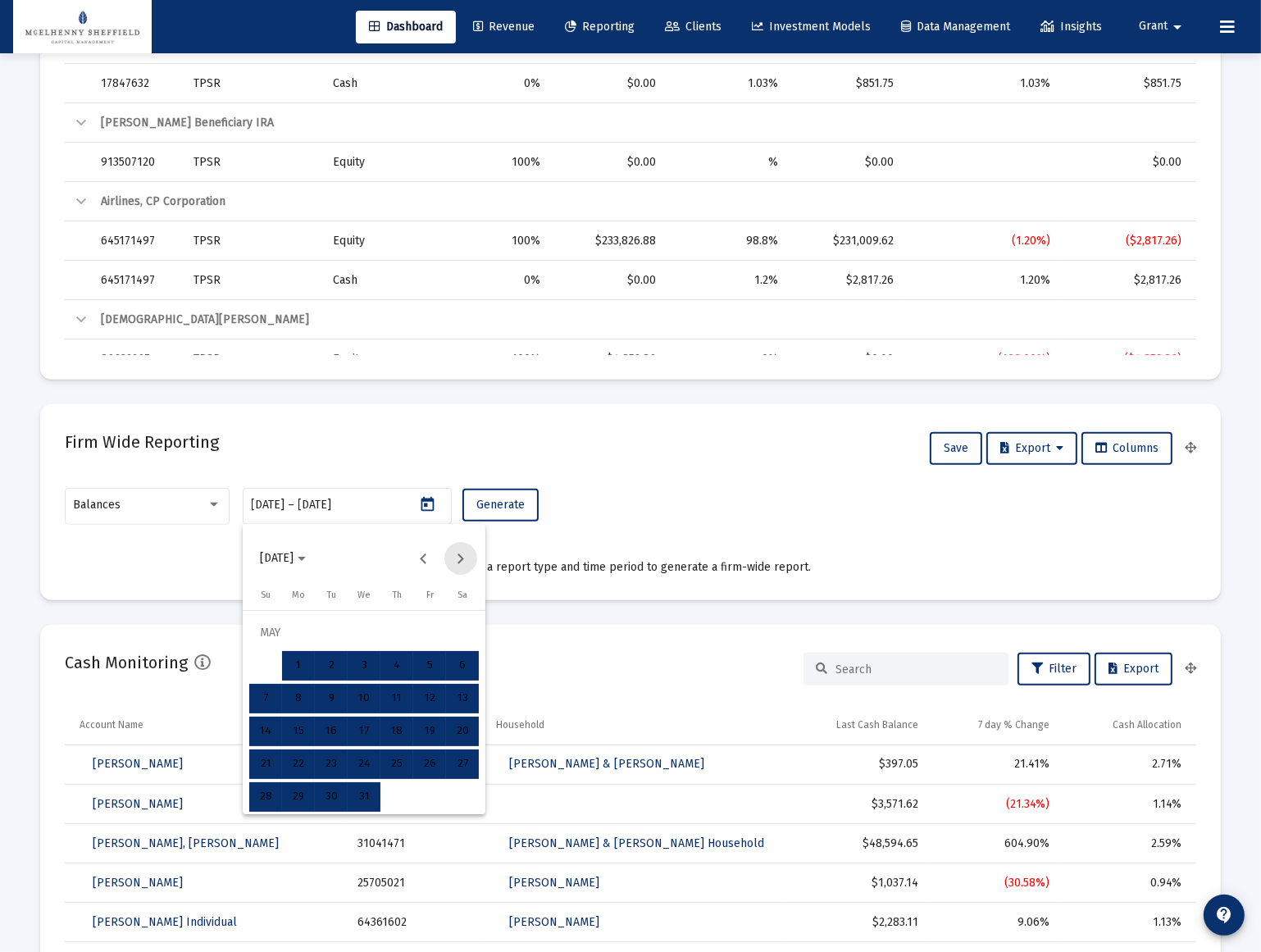
click at [459, 554] on button "Next month" at bounding box center [461, 557] width 33 height 33
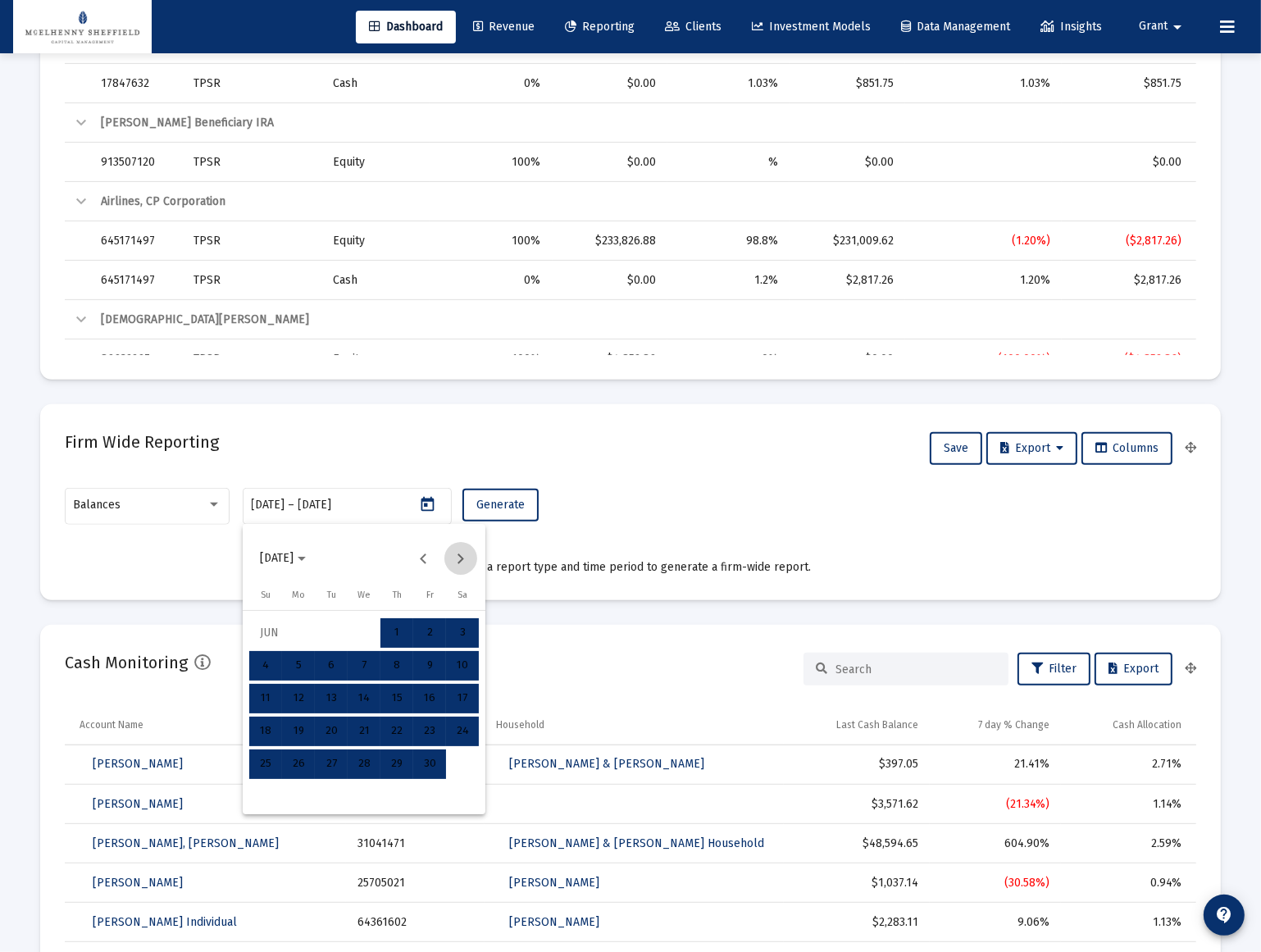
click at [459, 555] on button "Next month" at bounding box center [461, 557] width 33 height 33
click at [459, 556] on button "Next month" at bounding box center [461, 557] width 33 height 33
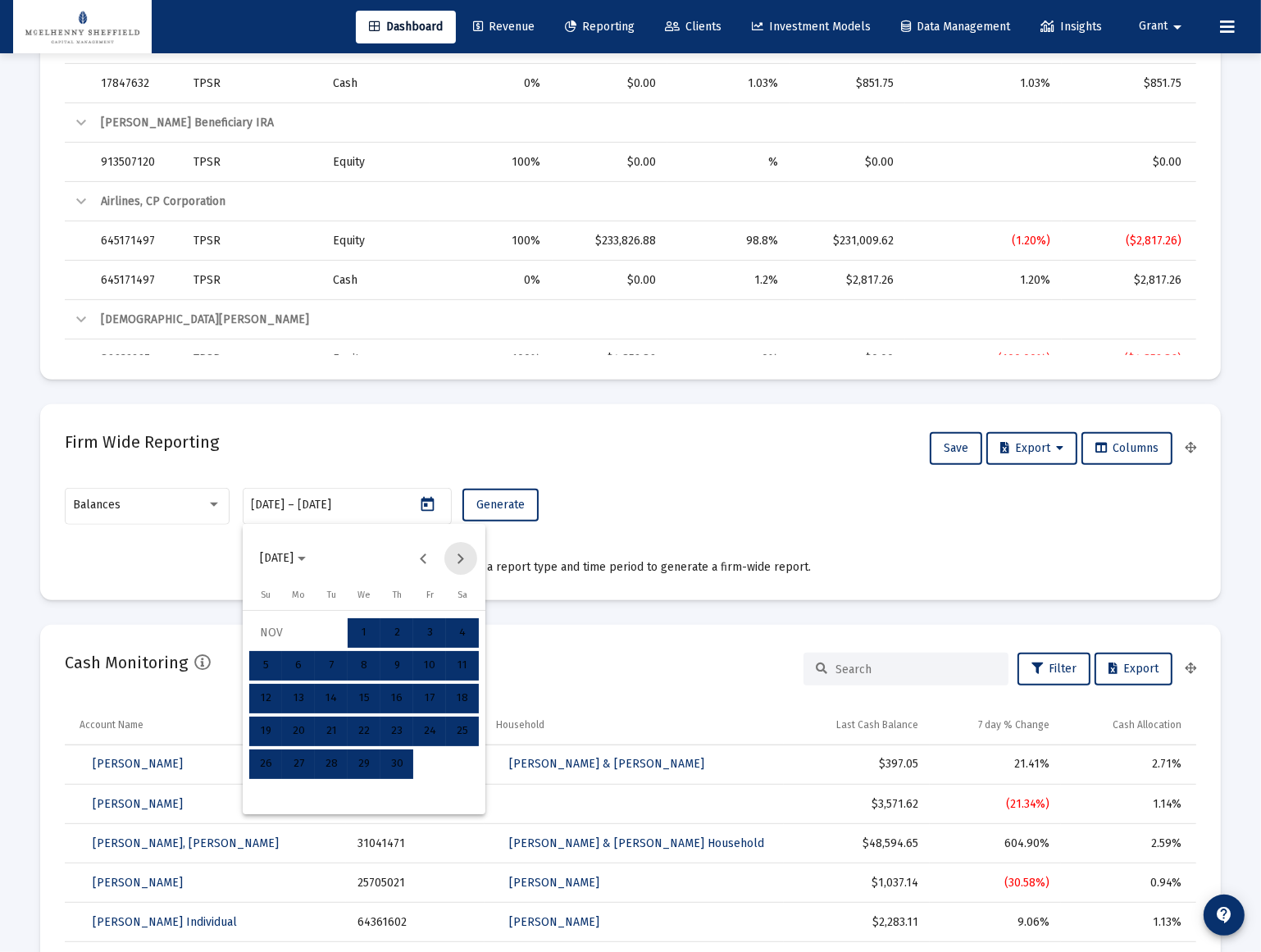
click at [459, 556] on button "Next month" at bounding box center [461, 557] width 33 height 33
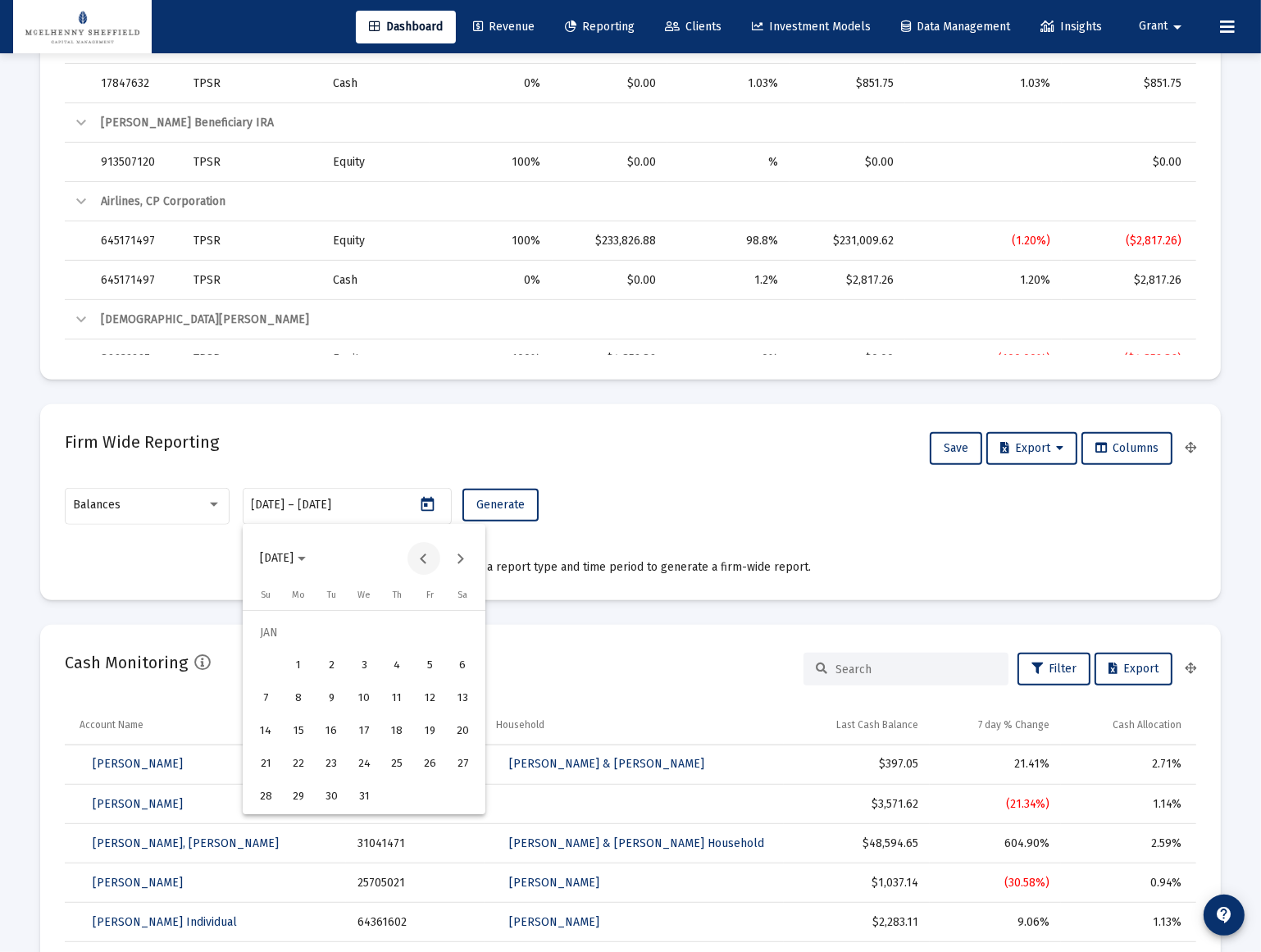
click at [419, 554] on button "Previous month" at bounding box center [424, 557] width 33 height 33
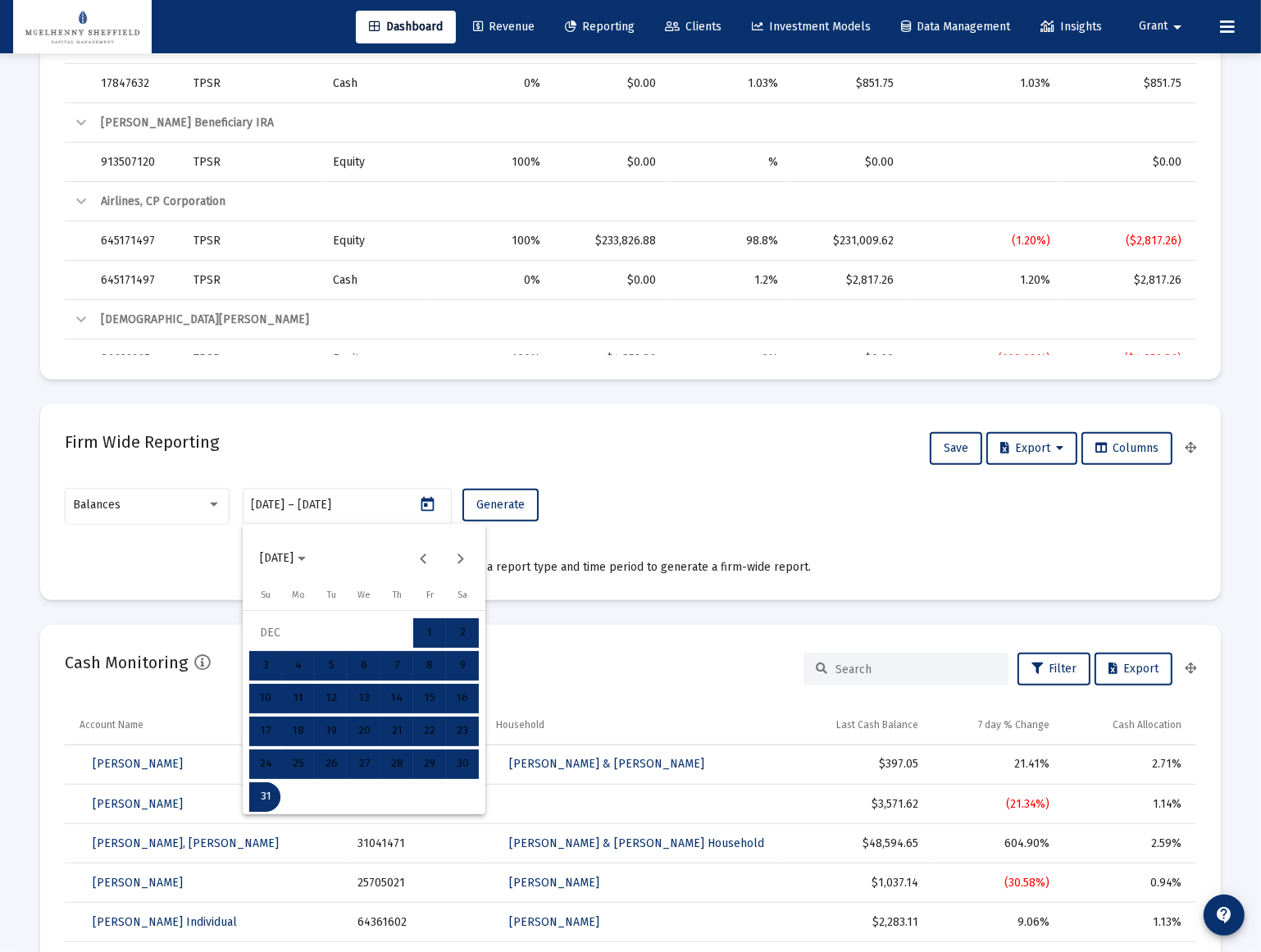
click at [429, 504] on div at bounding box center [630, 476] width 1261 height 952
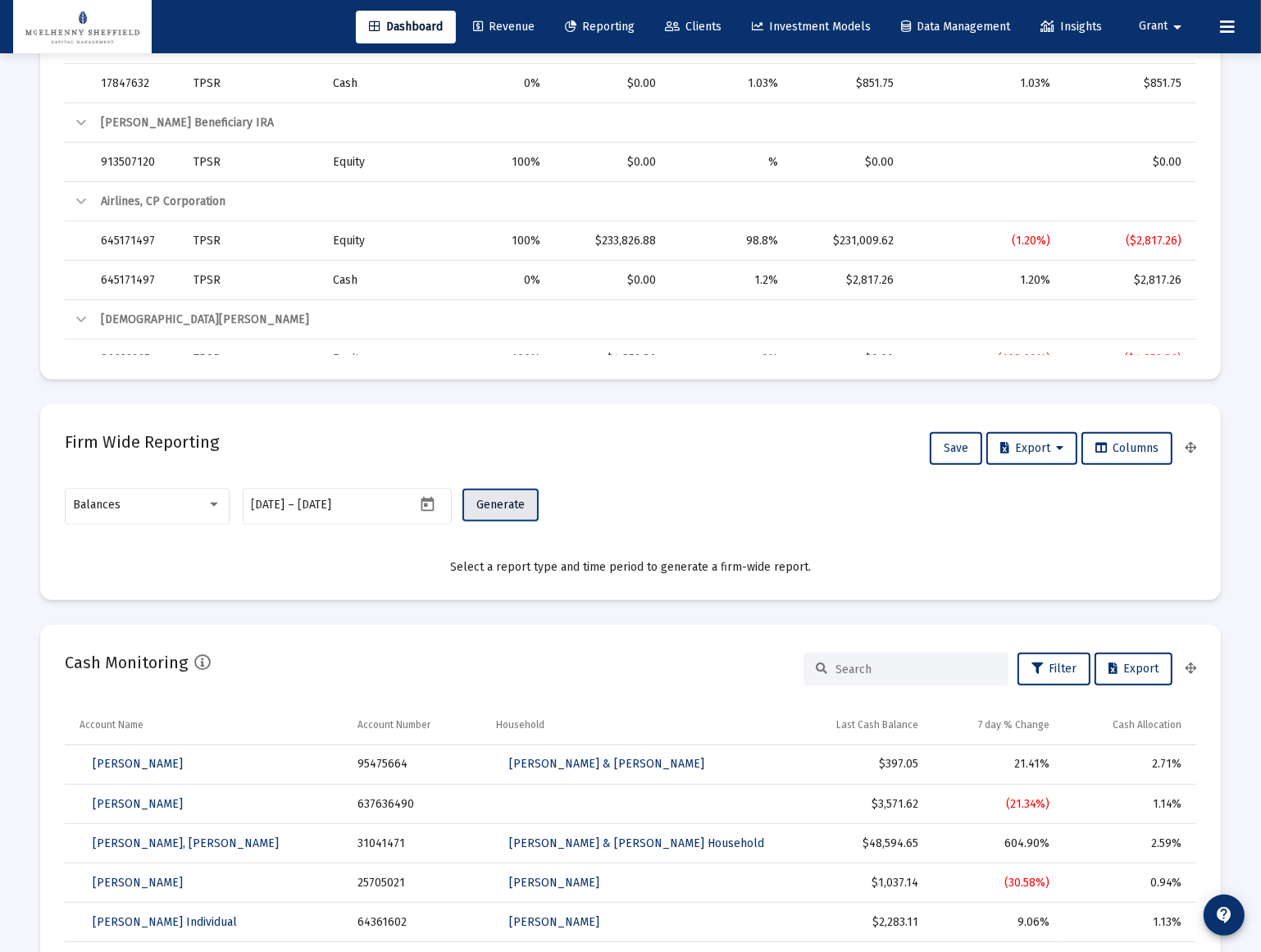
click at [505, 505] on span "Generate" at bounding box center [500, 505] width 48 height 14
click at [267, 506] on input "[DATE]" at bounding box center [269, 505] width 33 height 13
type input "[DATE]"
click at [489, 504] on span "Generate" at bounding box center [500, 505] width 48 height 14
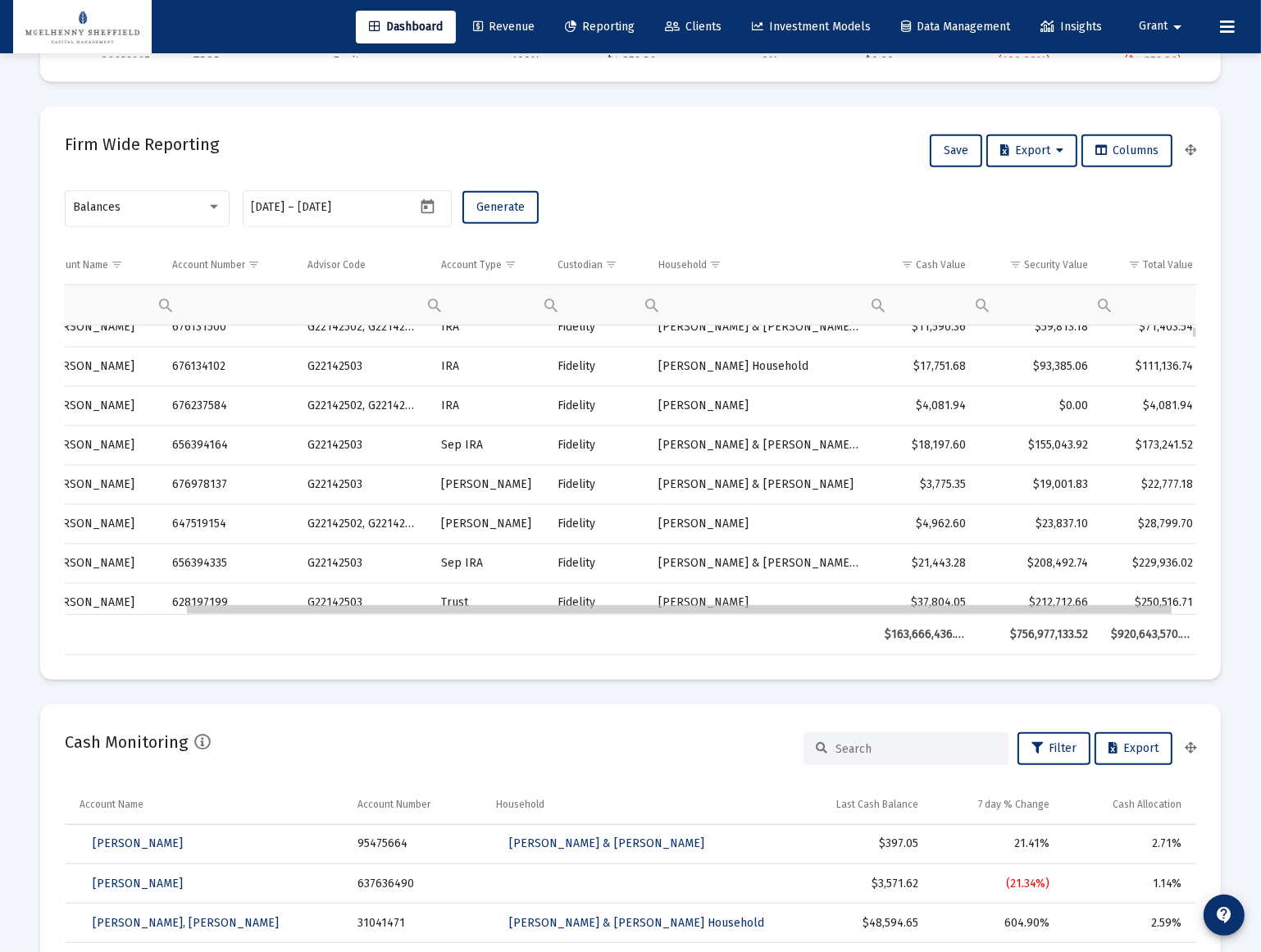
scroll to position [0, 164]
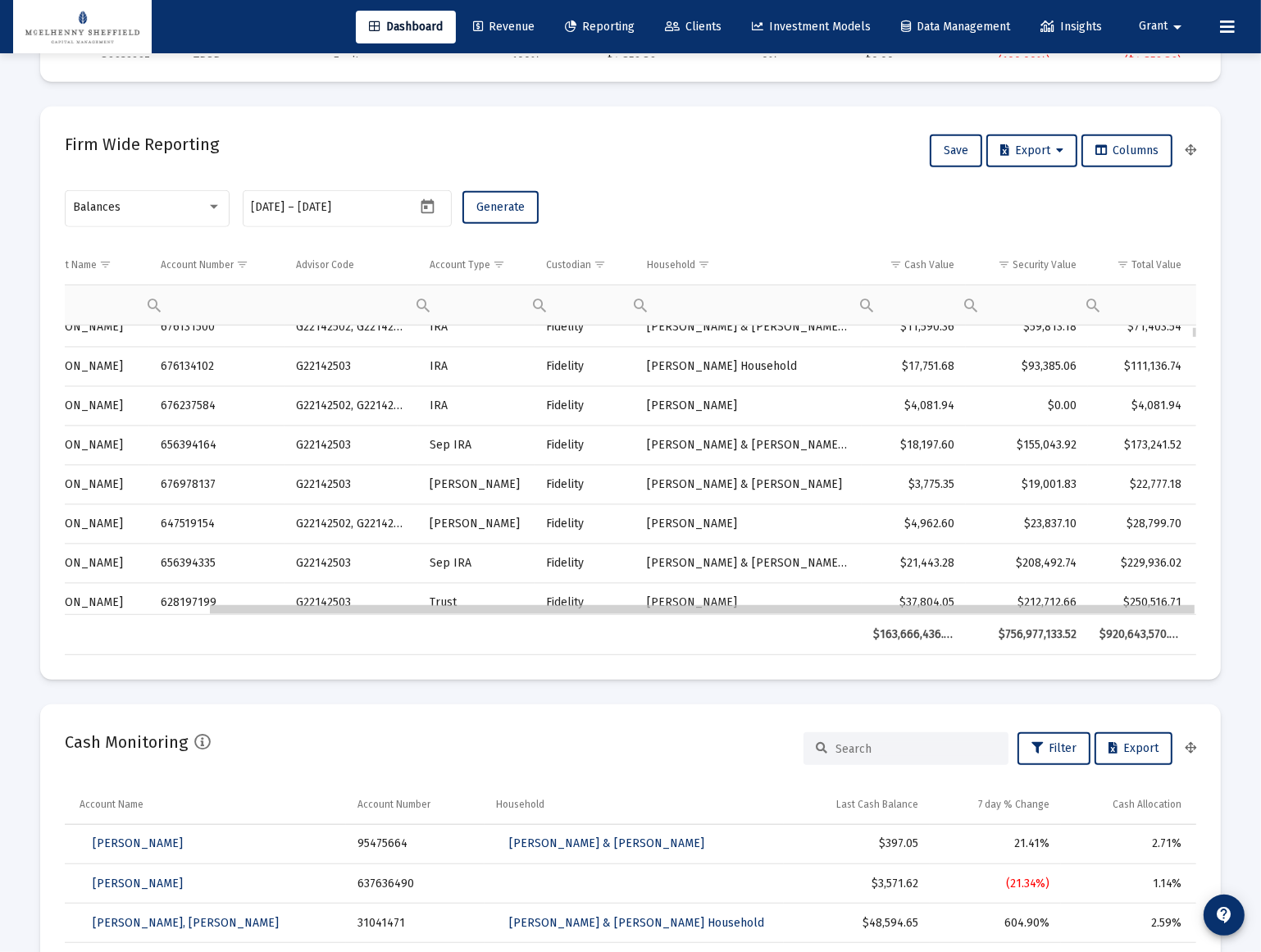
drag, startPoint x: 875, startPoint y: 611, endPoint x: 1204, endPoint y: 591, distance: 329.6
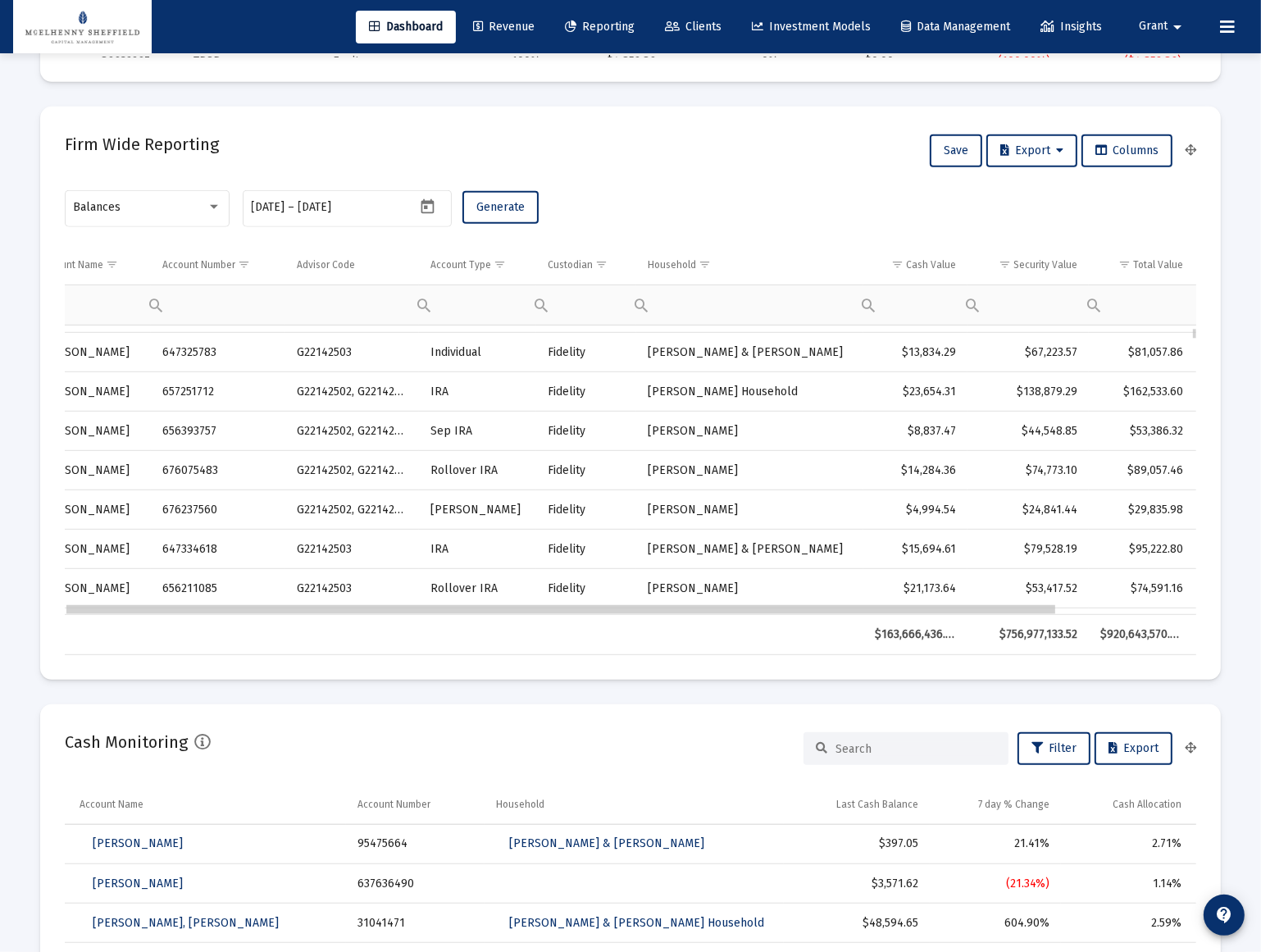
scroll to position [0, 0]
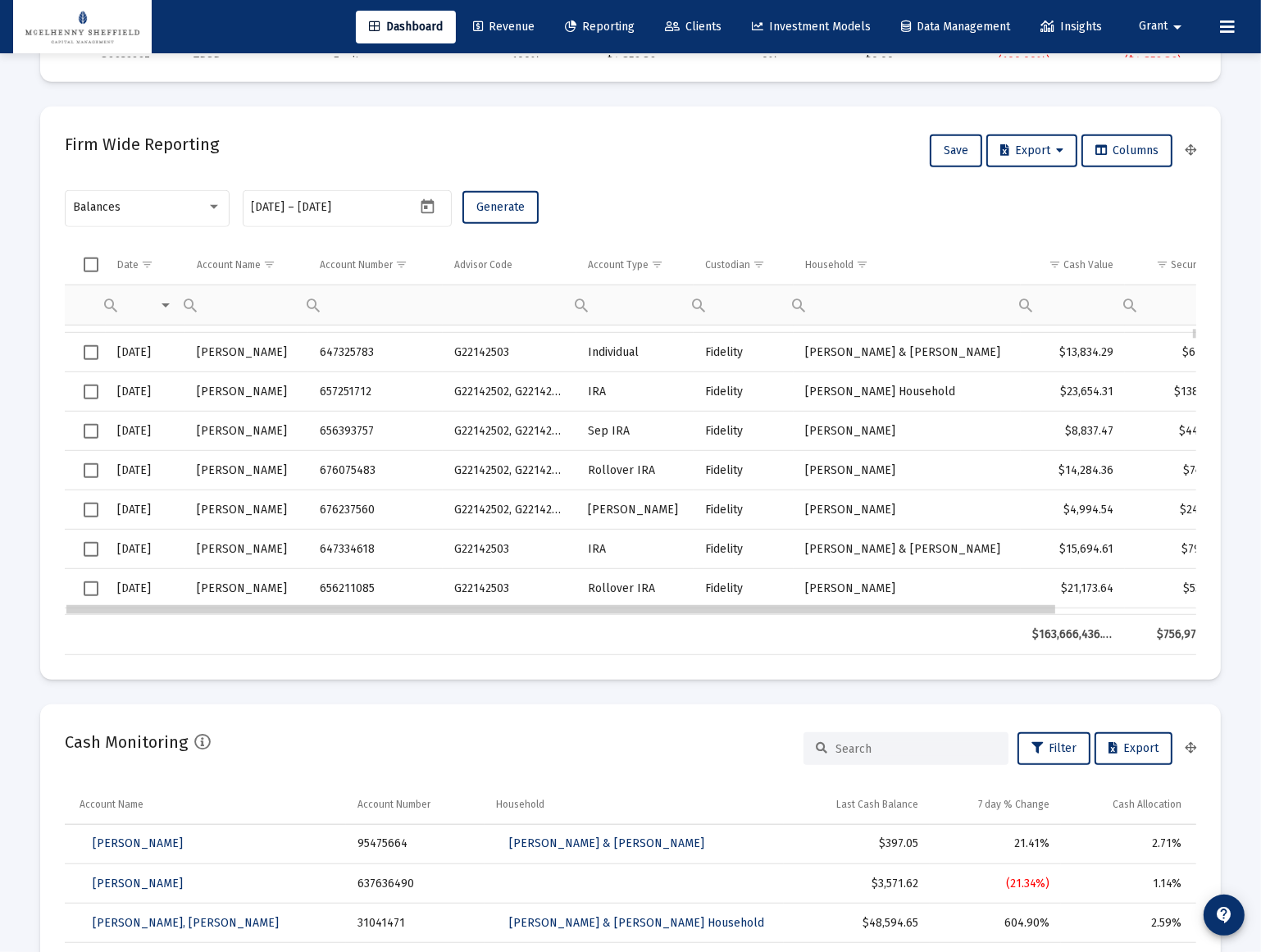
drag, startPoint x: 141, startPoint y: 609, endPoint x: 65, endPoint y: 615, distance: 76.2
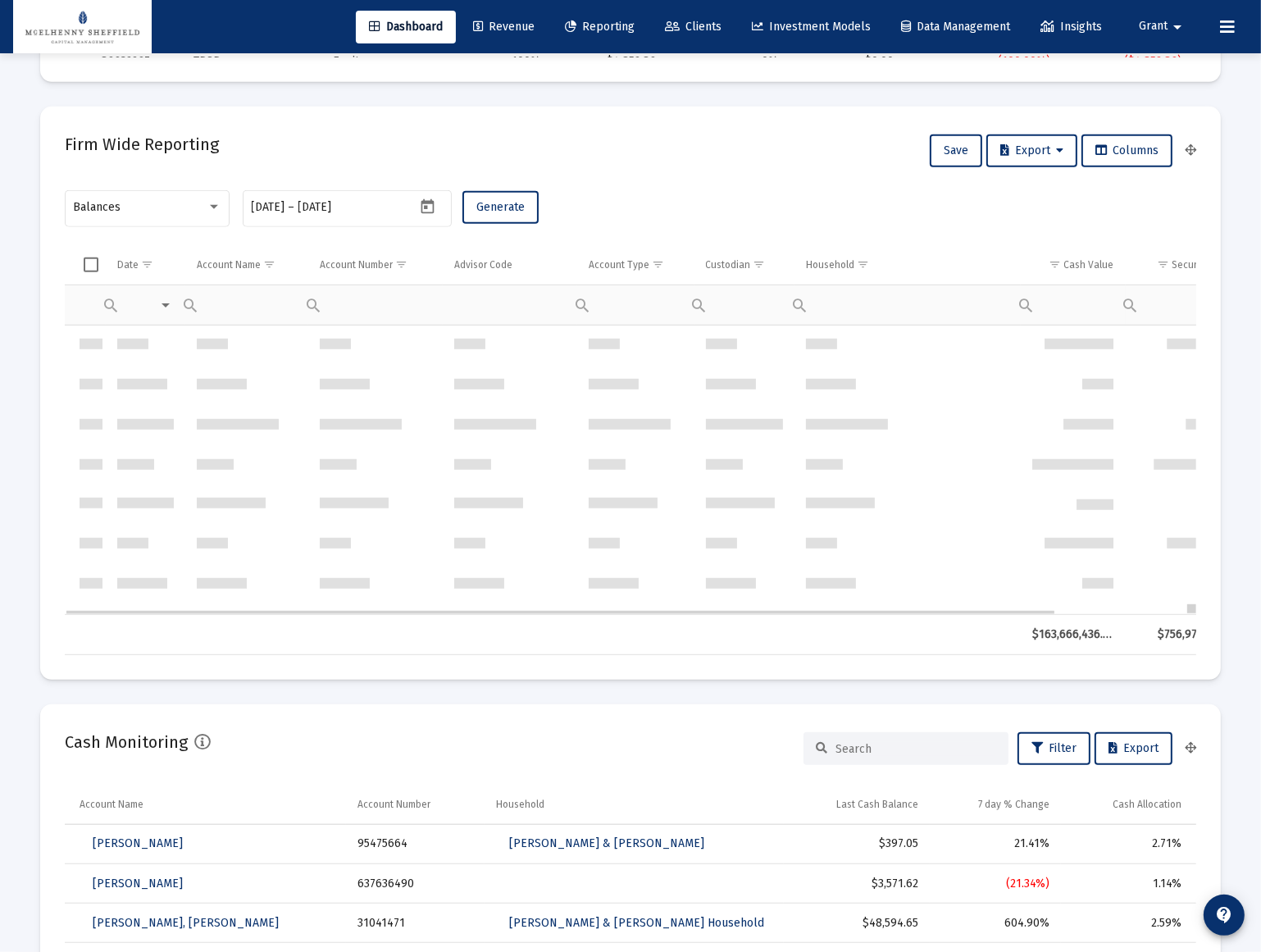
scroll to position [149137, 0]
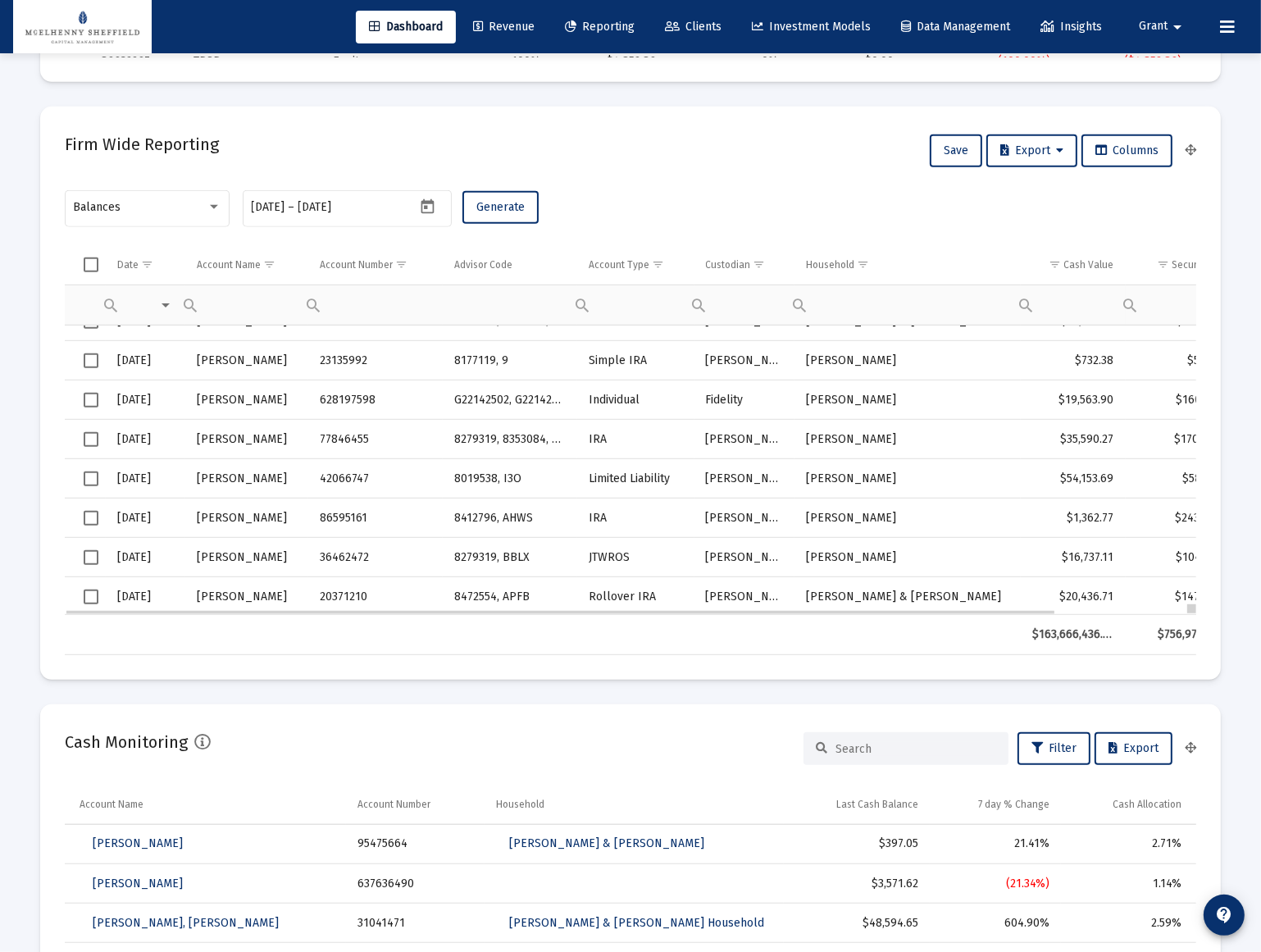
drag, startPoint x: 1194, startPoint y: 331, endPoint x: 1199, endPoint y: 640, distance: 309.0
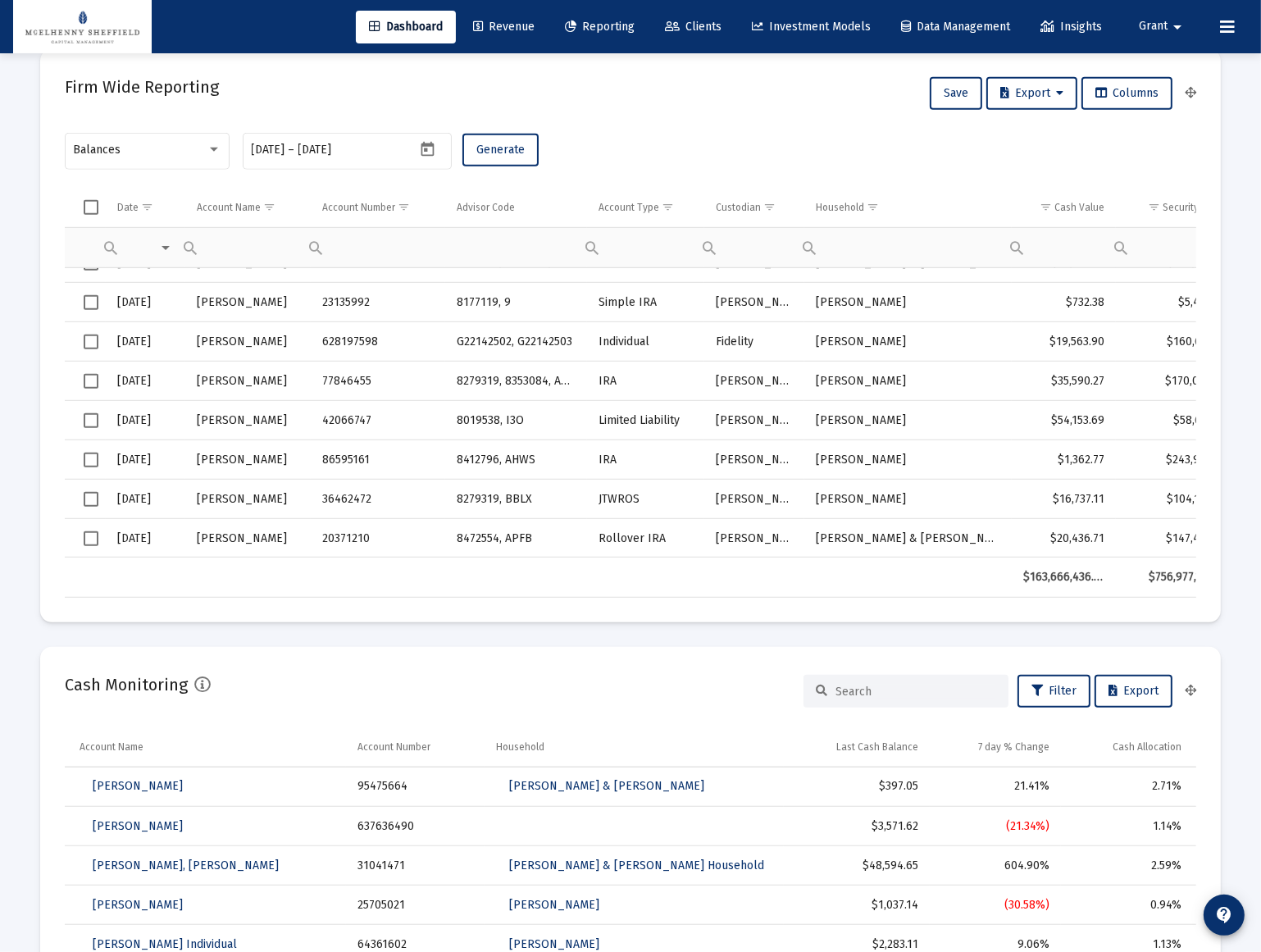
scroll to position [969, 0]
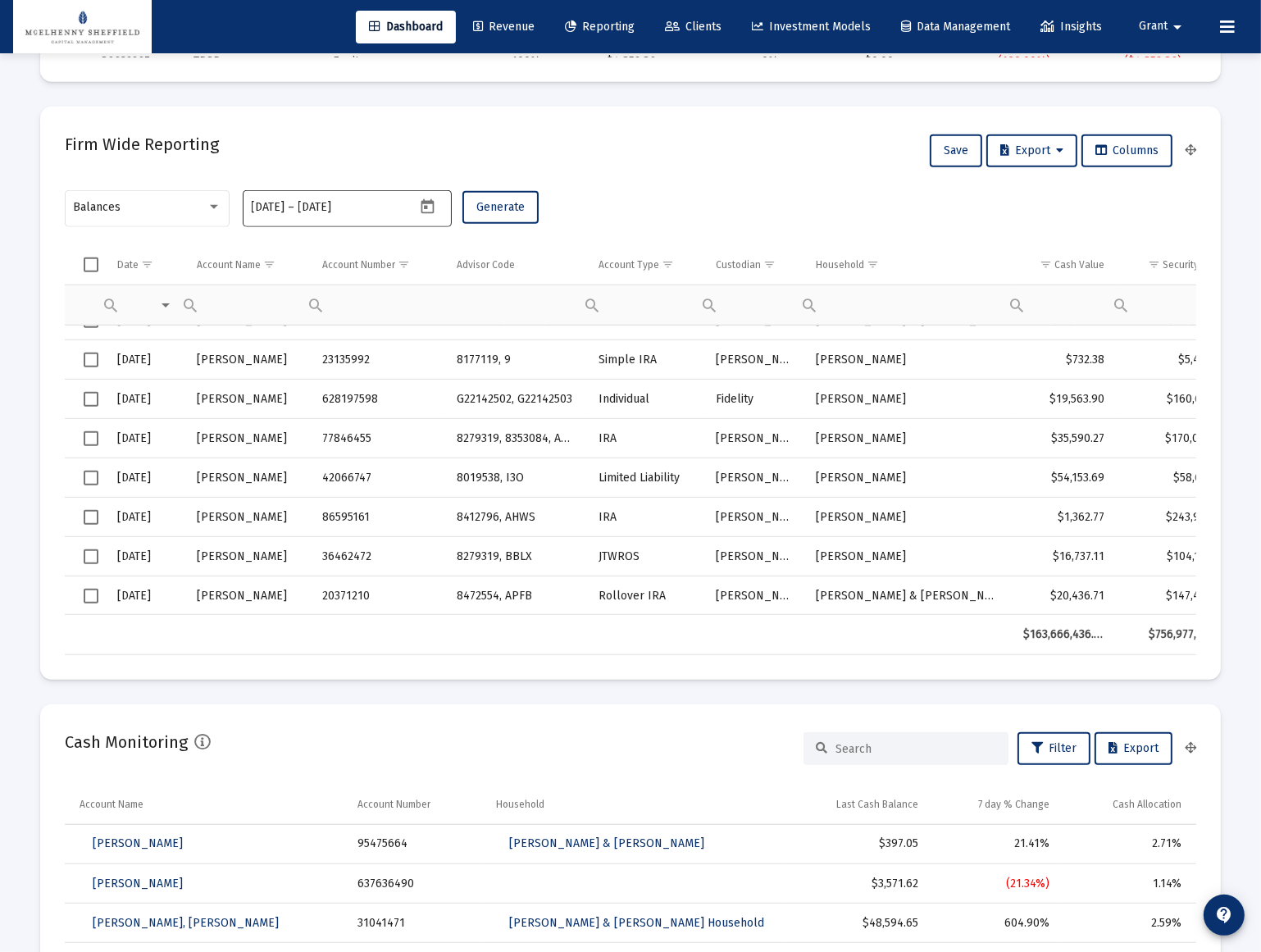
click at [264, 204] on input "[DATE]" at bounding box center [269, 207] width 33 height 13
type input "[DATE]"
click at [337, 204] on input "[DATE]" at bounding box center [337, 207] width 78 height 13
type input "[DATE]"
click at [489, 204] on span "Generate" at bounding box center [500, 207] width 48 height 14
